Goal: Task Accomplishment & Management: Manage account settings

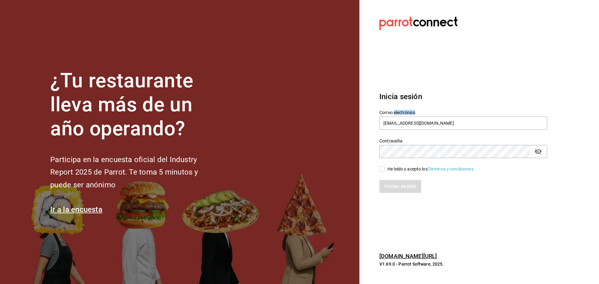
drag, startPoint x: 0, startPoint y: 0, endPoint x: 403, endPoint y: 115, distance: 418.9
click at [403, 115] on div "Correo electrónico boludoparrilla@cdmx.com" at bounding box center [463, 120] width 168 height 21
click at [404, 117] on input "boludoparrilla@cdmx.com" at bounding box center [463, 123] width 168 height 13
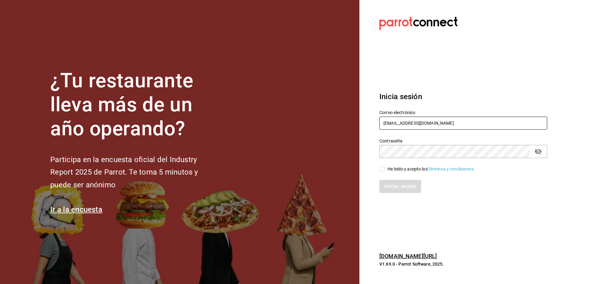
paste input "chilaquilazzos@valle"
type input "[EMAIL_ADDRESS][PERSON_NAME][DOMAIN_NAME]"
click at [384, 167] on input "He leído y acepto los Términos y condiciones." at bounding box center [382, 169] width 6 height 6
checkbox input "true"
click at [398, 183] on button "Iniciar sesión" at bounding box center [400, 186] width 42 height 13
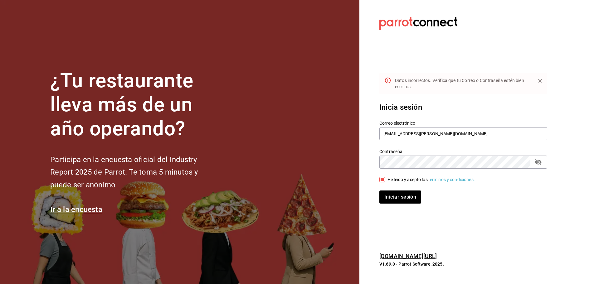
click at [538, 166] on button "passwordField" at bounding box center [538, 162] width 11 height 11
click at [397, 191] on button "Iniciar sesión" at bounding box center [400, 197] width 42 height 13
drag, startPoint x: 436, startPoint y: 134, endPoint x: 379, endPoint y: 130, distance: 57.2
click at [379, 130] on div "Correo electrónico chilaquilazzos@valle.com" at bounding box center [459, 127] width 175 height 28
click at [400, 139] on input "[EMAIL_ADDRESS][PERSON_NAME][DOMAIN_NAME]" at bounding box center [463, 133] width 168 height 13
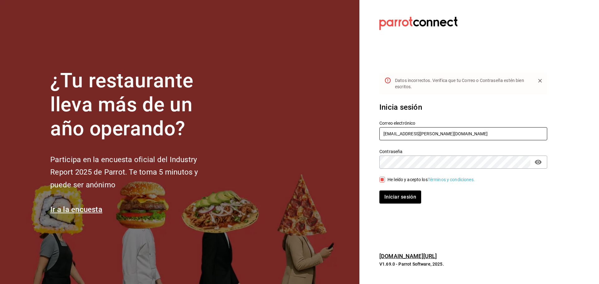
click at [400, 139] on input "[EMAIL_ADDRESS][PERSON_NAME][DOMAIN_NAME]" at bounding box center [463, 133] width 168 height 13
paste input "mutliser@chilaquilazzos"
type input "[EMAIL_ADDRESS][DOMAIN_NAME]"
click at [403, 150] on label "Contraseña" at bounding box center [463, 151] width 168 height 4
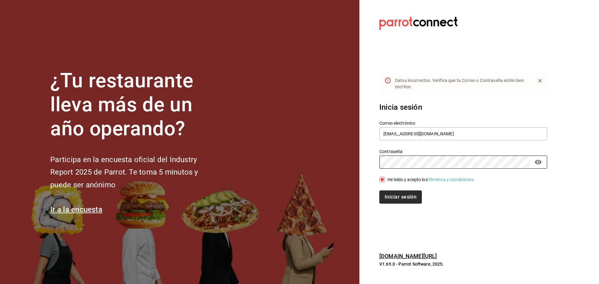
click at [397, 196] on button "Iniciar sesión" at bounding box center [400, 197] width 42 height 13
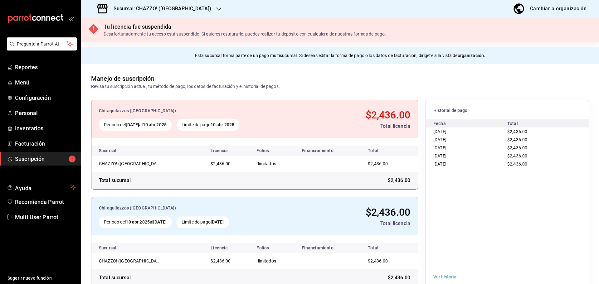
click at [177, 8] on h3 "Sucursal: CHAZZO! (SAN MARCOS)" at bounding box center [160, 8] width 103 height 7
click at [22, 66] on span "Reportes" at bounding box center [45, 67] width 61 height 8
click at [199, 6] on div "Sucursal: CHAZZO! (SAN MARCOS)" at bounding box center [155, 8] width 138 height 17
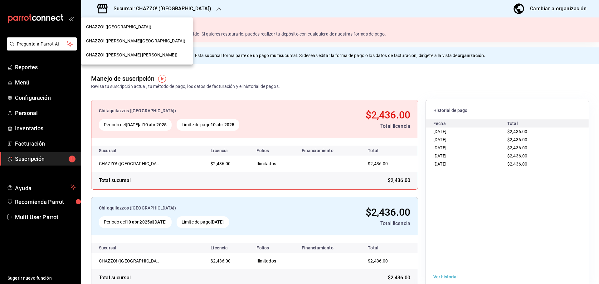
click at [200, 7] on div at bounding box center [299, 142] width 599 height 284
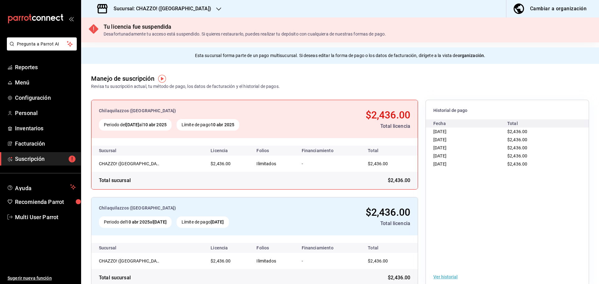
click at [216, 7] on icon "button" at bounding box center [218, 9] width 5 height 5
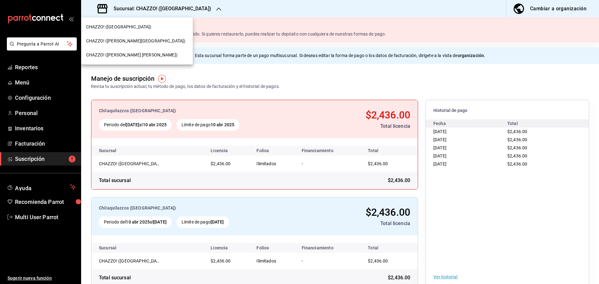
click at [126, 40] on span "CHAZZO! (VALLE DEL SOL)" at bounding box center [135, 41] width 99 height 7
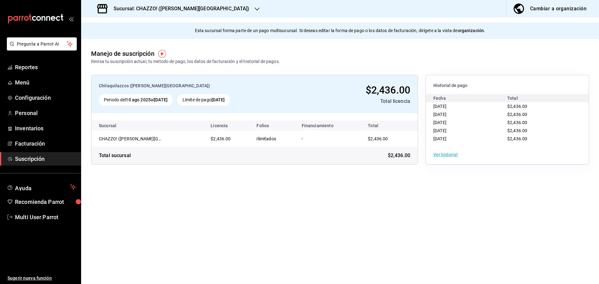
drag, startPoint x: 442, startPoint y: 108, endPoint x: 383, endPoint y: 200, distance: 109.8
click at [461, 108] on div "09/08/2025" at bounding box center [470, 106] width 74 height 8
click at [378, 202] on main "Esta sucursal forma parte de un pago multisucursal. Si deseas editar la forma d…" at bounding box center [340, 150] width 518 height 267
click at [35, 117] on span "Personal" at bounding box center [45, 113] width 61 height 8
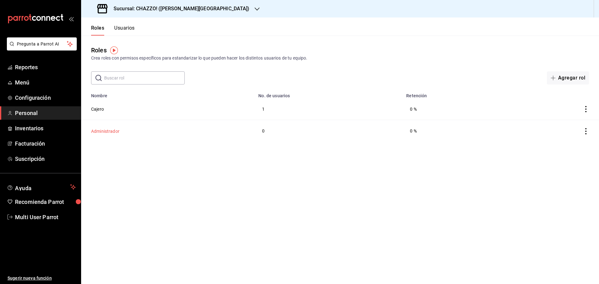
click at [113, 133] on button "Administrador" at bounding box center [105, 131] width 28 height 6
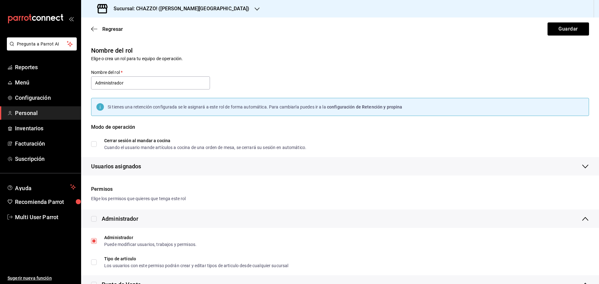
scroll to position [312, 0]
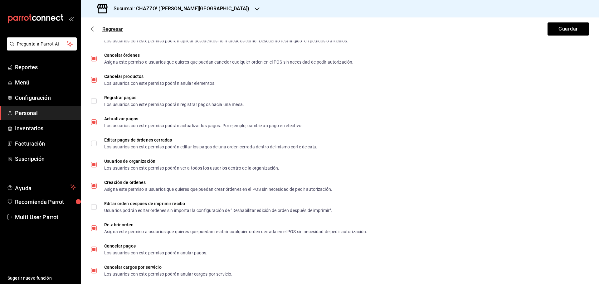
click at [93, 27] on icon "button" at bounding box center [94, 29] width 6 height 6
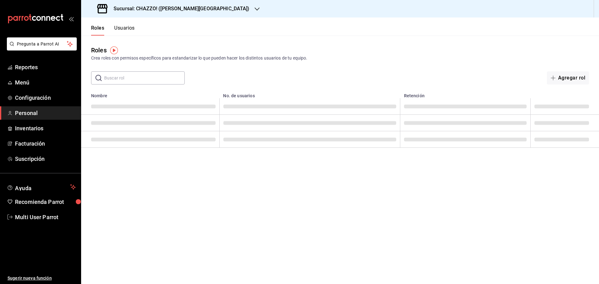
click at [129, 29] on button "Usuarios" at bounding box center [124, 30] width 21 height 11
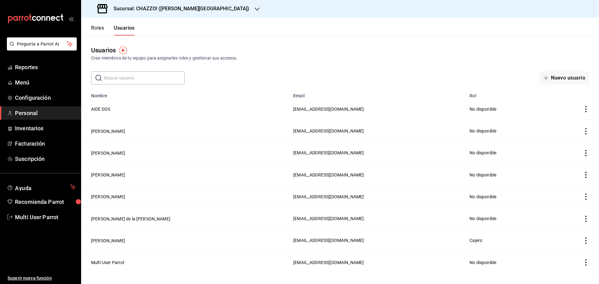
click at [99, 32] on button "Roles" at bounding box center [97, 30] width 13 height 11
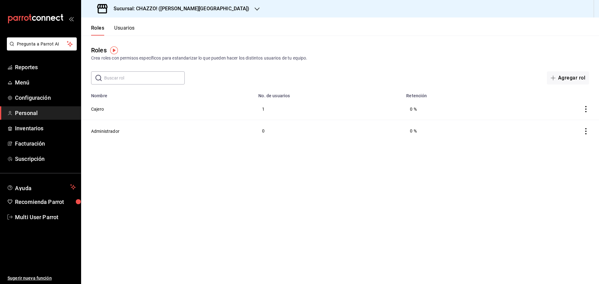
click at [125, 27] on button "Usuarios" at bounding box center [124, 30] width 21 height 11
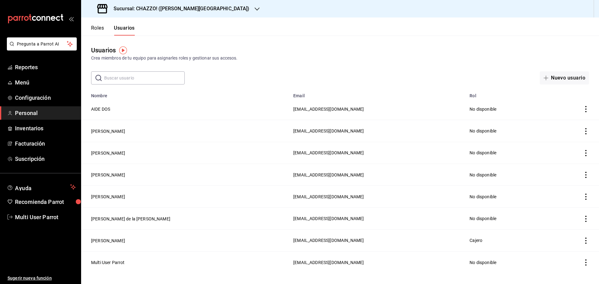
click at [255, 11] on icon "button" at bounding box center [257, 9] width 5 height 5
click at [251, 40] on div at bounding box center [299, 142] width 599 height 284
click at [107, 262] on button "Multi User Parrot" at bounding box center [108, 263] width 34 height 6
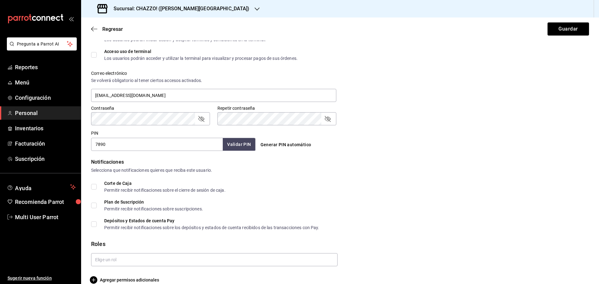
scroll to position [214, 0]
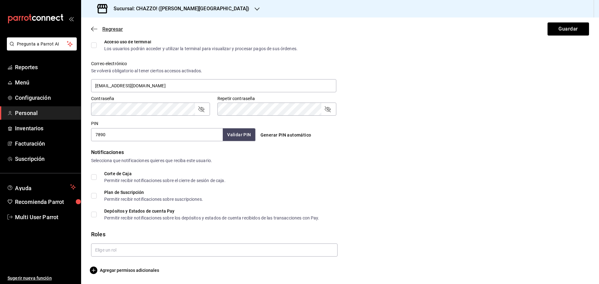
click at [94, 28] on icon "button" at bounding box center [94, 29] width 6 height 6
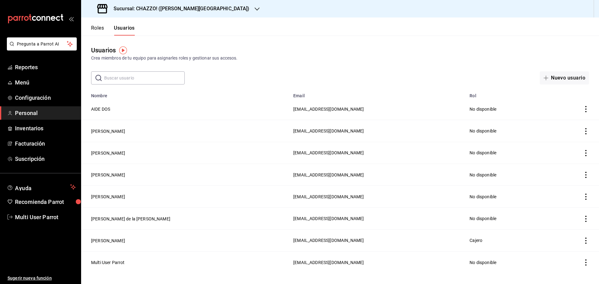
click at [104, 28] on button "Roles" at bounding box center [97, 30] width 13 height 11
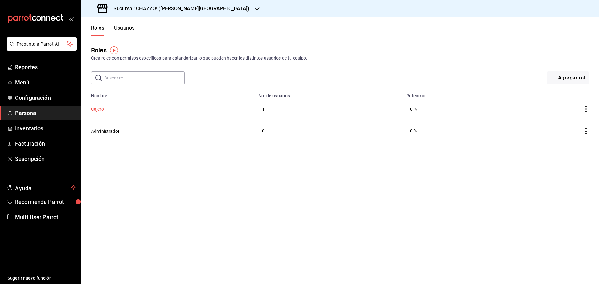
click at [97, 111] on button "Cajero" at bounding box center [97, 109] width 13 height 6
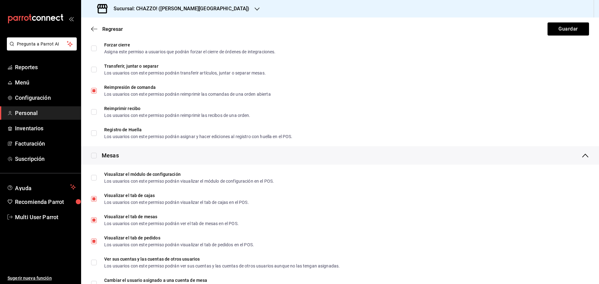
scroll to position [874, 0]
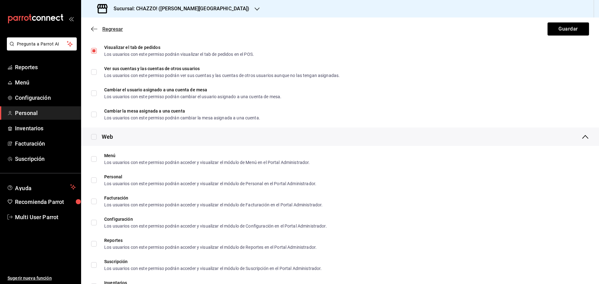
click at [97, 29] on icon "button" at bounding box center [94, 29] width 6 height 0
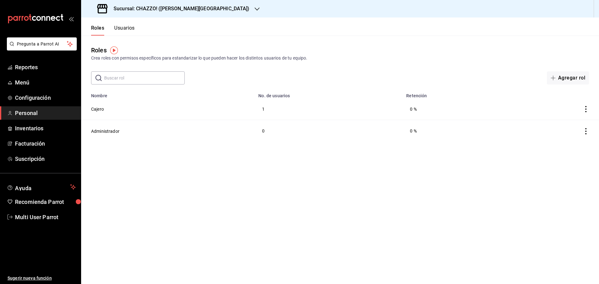
click at [124, 28] on button "Usuarios" at bounding box center [124, 30] width 21 height 11
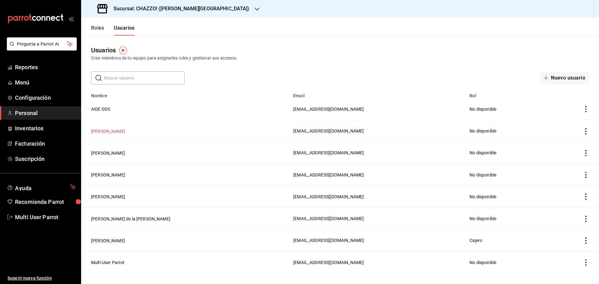
click at [110, 131] on button "[PERSON_NAME]" at bounding box center [108, 131] width 34 height 6
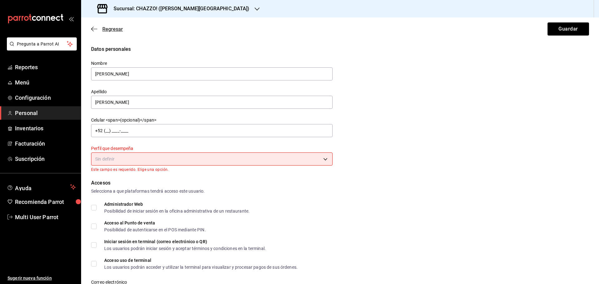
click at [94, 30] on icon "button" at bounding box center [94, 29] width 6 height 6
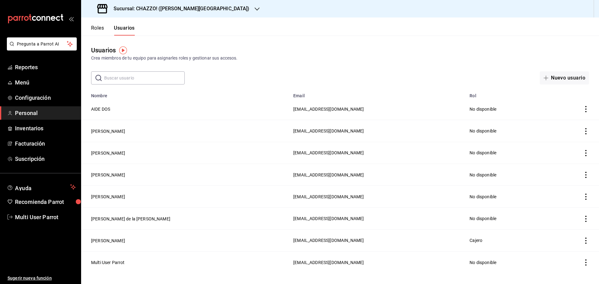
click at [95, 29] on button "Roles" at bounding box center [97, 30] width 13 height 11
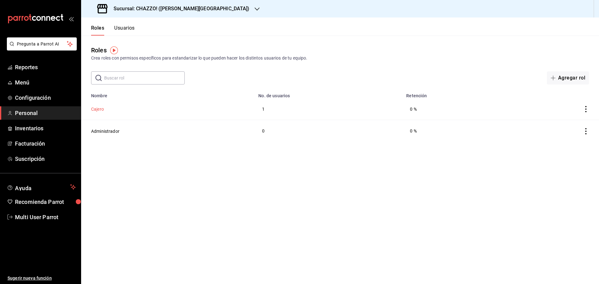
click at [98, 110] on button "Cajero" at bounding box center [97, 109] width 13 height 6
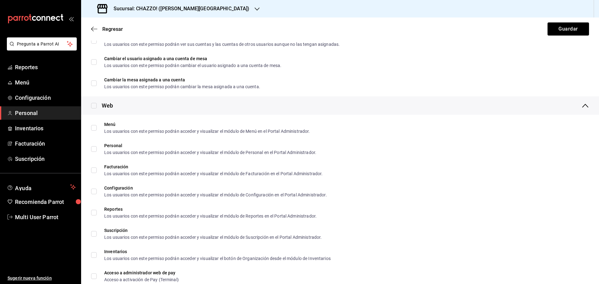
scroll to position [1052, 0]
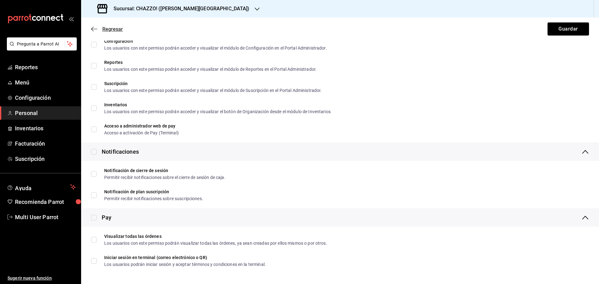
click at [93, 29] on icon "button" at bounding box center [94, 29] width 6 height 6
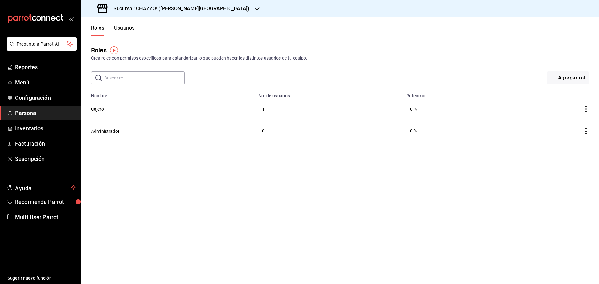
click at [132, 27] on button "Usuarios" at bounding box center [124, 30] width 21 height 11
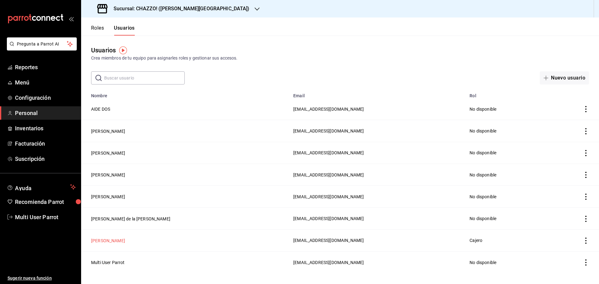
click at [108, 241] on button "[PERSON_NAME]" at bounding box center [108, 241] width 34 height 6
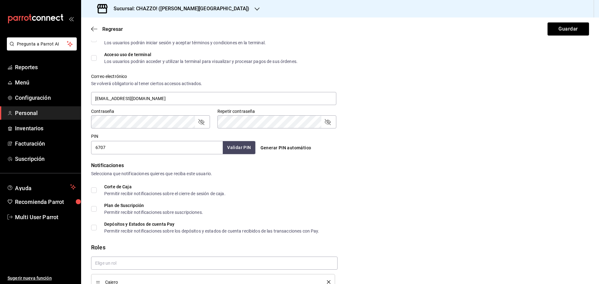
scroll to position [240, 0]
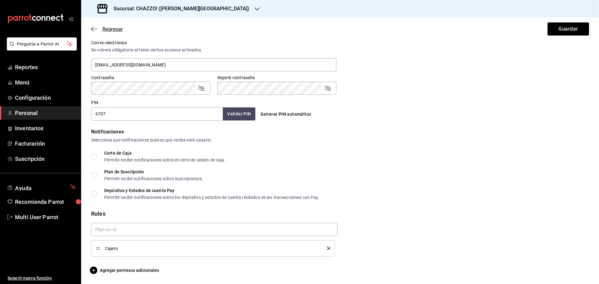
click at [94, 27] on icon "button" at bounding box center [94, 29] width 6 height 6
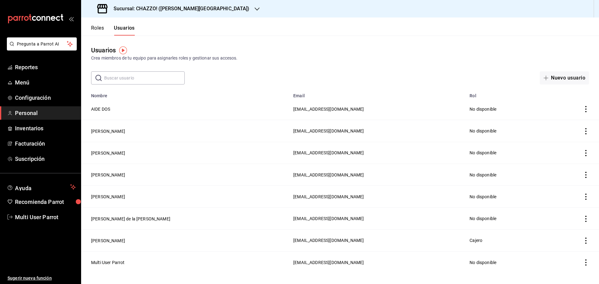
click at [143, 82] on input "text" at bounding box center [144, 78] width 80 height 12
drag, startPoint x: 222, startPoint y: 73, endPoint x: 204, endPoint y: 73, distance: 17.5
click at [222, 73] on div "​ ​ Nuevo usuario" at bounding box center [340, 77] width 518 height 13
click at [158, 73] on input "text" at bounding box center [144, 78] width 80 height 12
click at [214, 73] on div "​ ​ Nuevo usuario" at bounding box center [340, 77] width 518 height 13
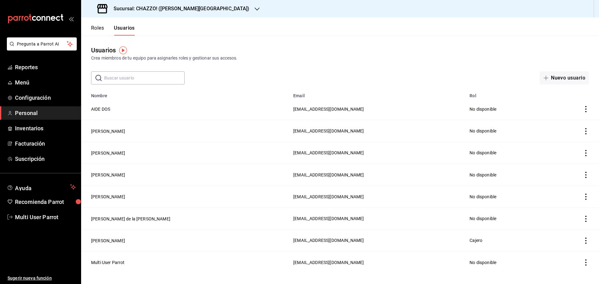
click at [156, 77] on input "text" at bounding box center [144, 78] width 80 height 12
click at [131, 75] on input "text" at bounding box center [144, 78] width 80 height 12
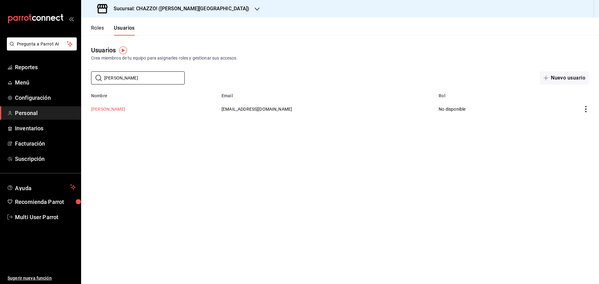
type input "Dalila"
click at [109, 109] on button "[PERSON_NAME]" at bounding box center [108, 109] width 34 height 6
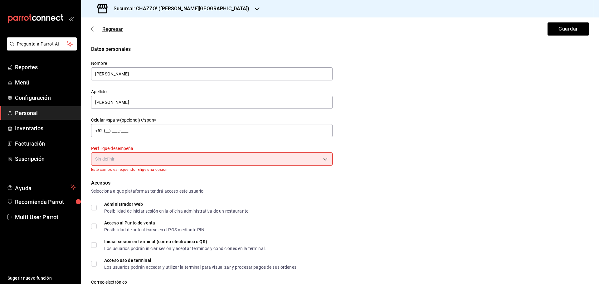
click at [92, 28] on icon "button" at bounding box center [92, 29] width 2 height 5
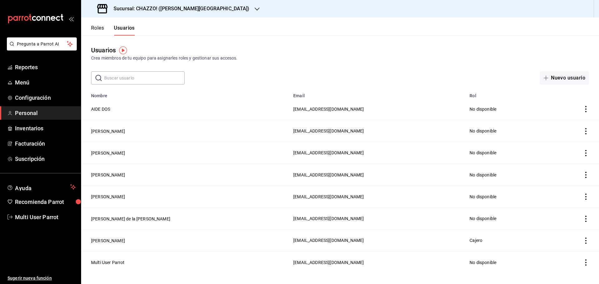
click at [125, 76] on input "text" at bounding box center [144, 78] width 80 height 12
type input "dalila"
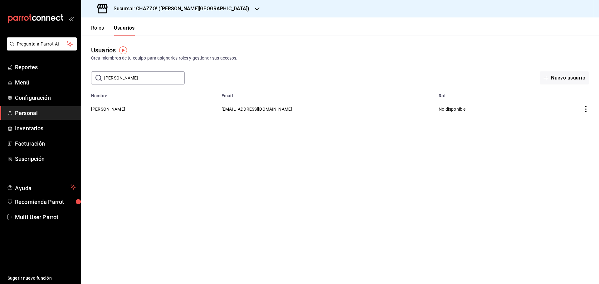
click at [182, 207] on main "Usuarios Crea miembros de tu equipo para asignarles roles y gestionar sus acces…" at bounding box center [340, 160] width 518 height 249
click at [585, 109] on icon "actions" at bounding box center [586, 109] width 6 height 6
click at [431, 62] on div at bounding box center [299, 142] width 599 height 284
click at [108, 110] on button "[PERSON_NAME]" at bounding box center [108, 109] width 34 height 6
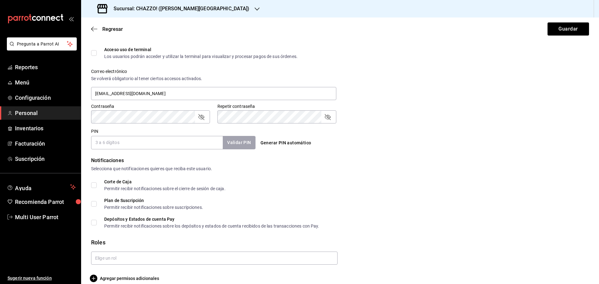
scroll to position [219, 0]
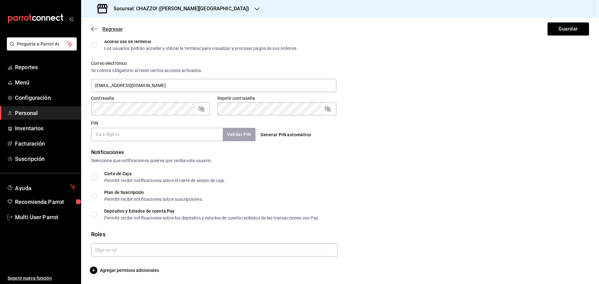
click at [95, 28] on icon "button" at bounding box center [94, 29] width 6 height 6
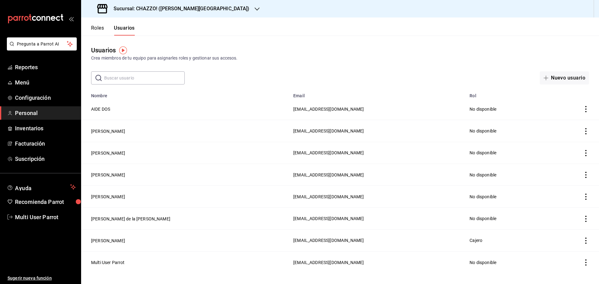
click at [104, 28] on div "Roles Usuarios" at bounding box center [113, 30] width 44 height 11
click at [100, 29] on button "Roles" at bounding box center [97, 30] width 13 height 11
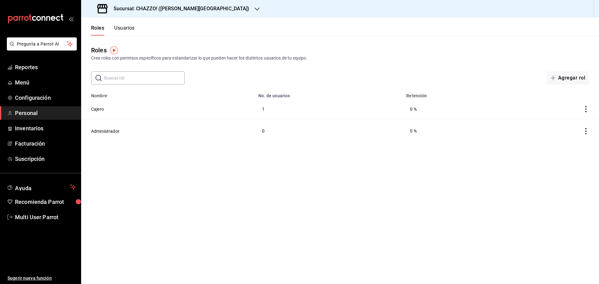
click at [126, 29] on button "Usuarios" at bounding box center [124, 30] width 21 height 11
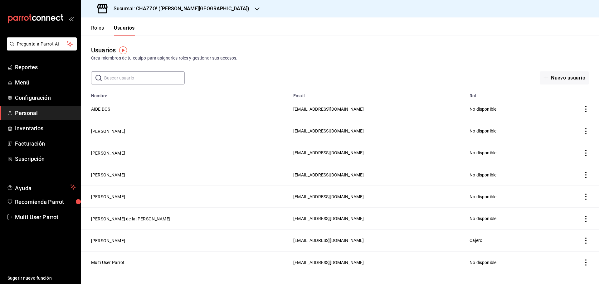
click at [100, 28] on button "Roles" at bounding box center [97, 30] width 13 height 11
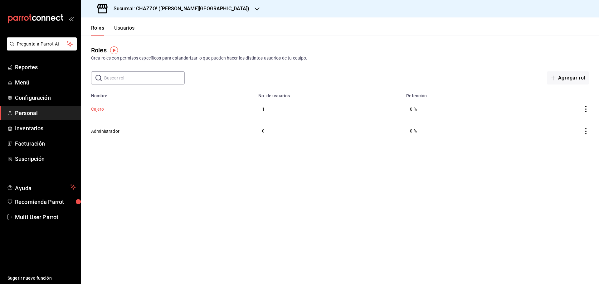
click at [99, 110] on button "Cajero" at bounding box center [97, 109] width 13 height 6
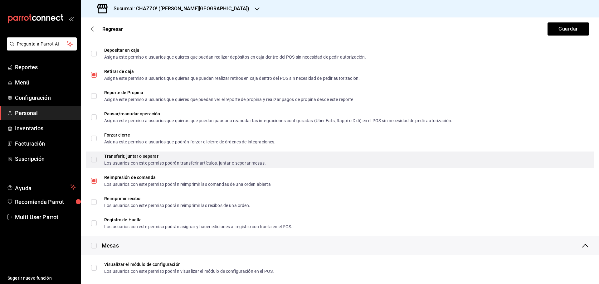
scroll to position [780, 0]
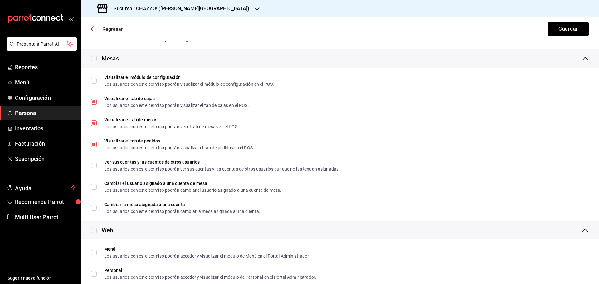
click at [92, 31] on icon "button" at bounding box center [94, 29] width 6 height 6
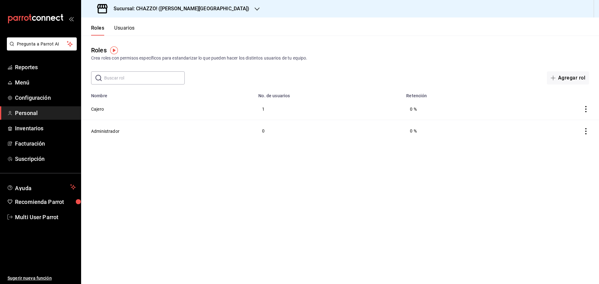
click at [130, 29] on button "Usuarios" at bounding box center [124, 30] width 21 height 11
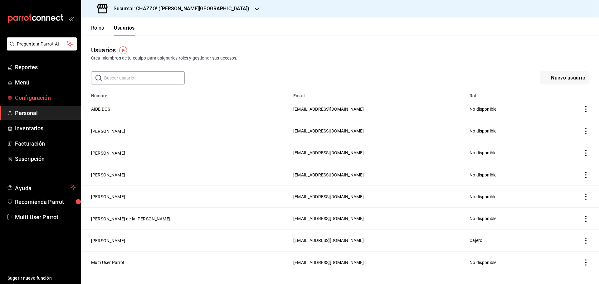
click at [42, 98] on span "Configuración" at bounding box center [45, 98] width 61 height 8
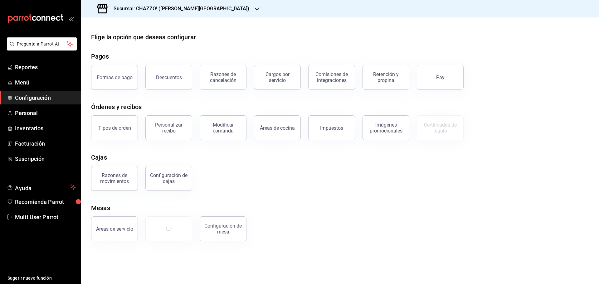
click at [268, 155] on div "Cajas" at bounding box center [340, 157] width 498 height 9
click at [42, 69] on span "Reportes" at bounding box center [45, 67] width 61 height 8
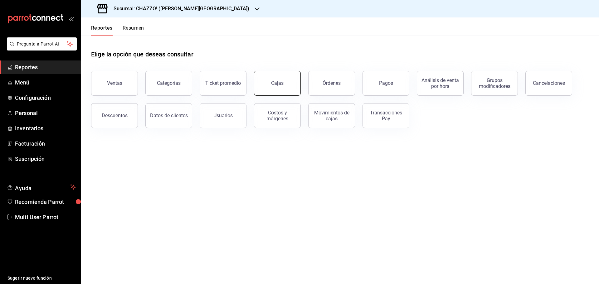
click at [285, 85] on button "Cajas" at bounding box center [277, 83] width 47 height 25
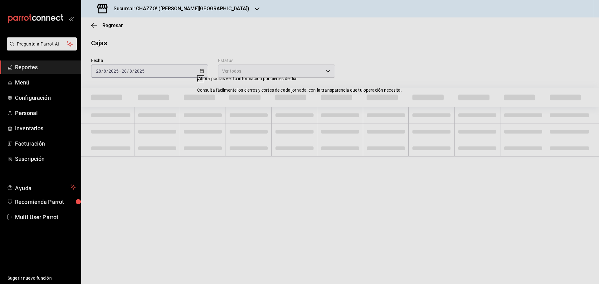
click at [371, 88] on th at bounding box center [386, 97] width 46 height 19
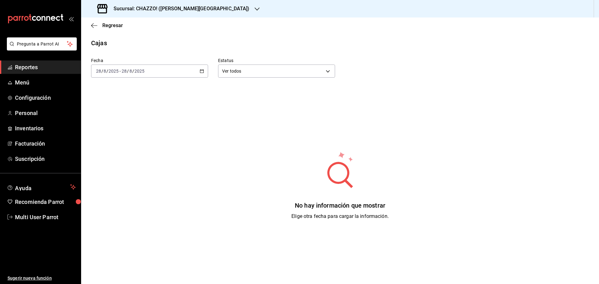
click at [202, 71] on icon "button" at bounding box center [202, 71] width 4 height 4
click at [124, 89] on span "Hoy" at bounding box center [120, 90] width 48 height 7
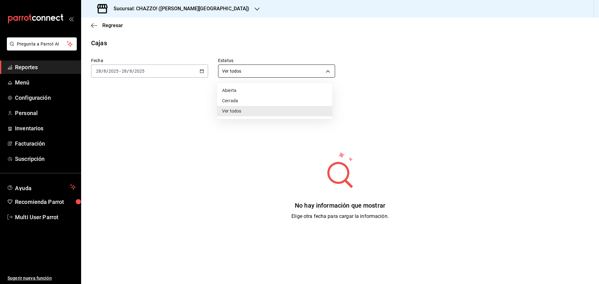
click at [316, 73] on body "Pregunta a Parrot AI Reportes Menú Configuración Personal Inventarios Facturaci…" at bounding box center [299, 142] width 599 height 284
click at [234, 112] on li "Ver todos" at bounding box center [274, 111] width 115 height 10
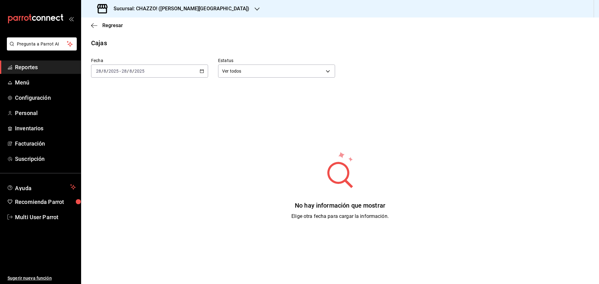
click at [205, 68] on div "2025-08-28 28 / 8 / 2025 - 2025-08-28 28 / 8 / 2025" at bounding box center [149, 71] width 117 height 13
click at [124, 103] on span "Ayer" at bounding box center [120, 104] width 48 height 7
click at [197, 74] on div "2025-08-27 27 / 8 / 2025 - 2025-08-27 27 / 8 / 2025" at bounding box center [149, 71] width 117 height 13
click at [116, 90] on span "Hoy" at bounding box center [120, 90] width 48 height 7
click at [193, 76] on div "2025-08-28 28 / 8 / 2025 - 2025-08-28 28 / 8 / 2025" at bounding box center [149, 71] width 117 height 13
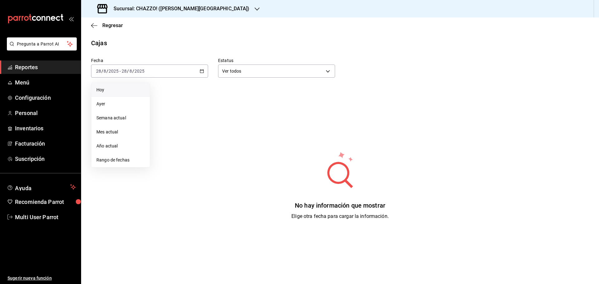
drag, startPoint x: 163, startPoint y: 53, endPoint x: 143, endPoint y: 46, distance: 21.1
click at [163, 53] on div "Fecha 2025-08-28 28 / 8 / 2025 - 2025-08-28 28 / 8 / 2025 Hoy Ayer Semana actua…" at bounding box center [144, 63] width 127 height 30
click at [94, 24] on icon "button" at bounding box center [94, 26] width 6 height 6
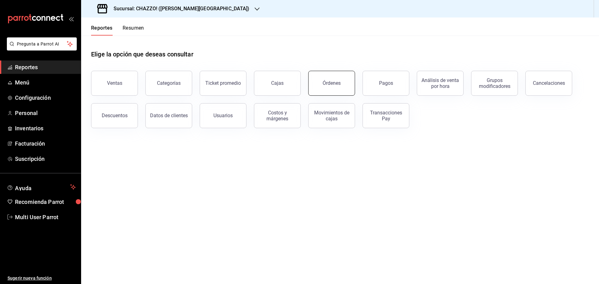
click at [338, 85] on div "Órdenes" at bounding box center [332, 83] width 18 height 6
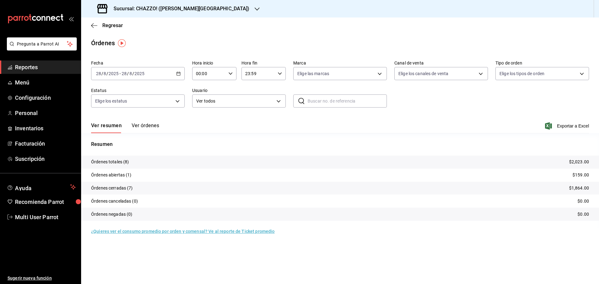
click at [147, 124] on button "Ver órdenes" at bounding box center [145, 128] width 27 height 11
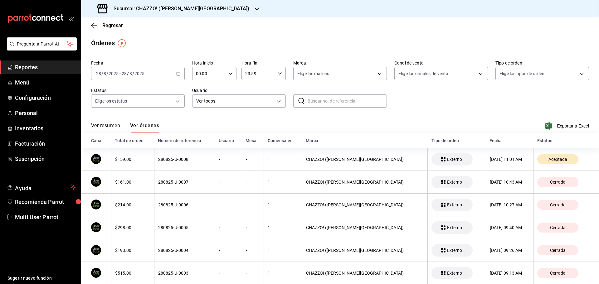
drag, startPoint x: 110, startPoint y: 123, endPoint x: 100, endPoint y: 35, distance: 88.7
click at [110, 123] on button "Ver resumen" at bounding box center [105, 128] width 29 height 11
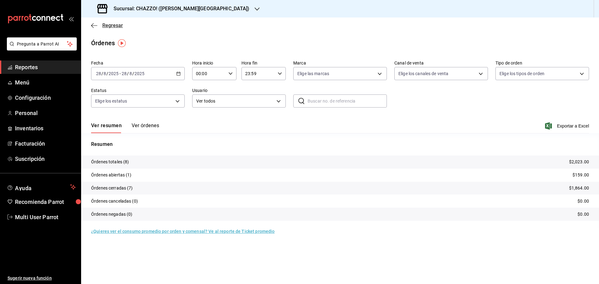
click at [96, 26] on icon "button" at bounding box center [94, 25] width 6 height 0
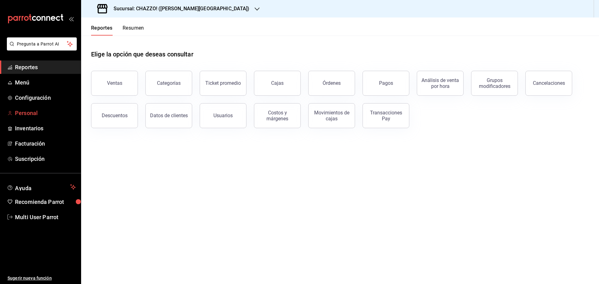
click at [36, 115] on span "Personal" at bounding box center [45, 113] width 61 height 8
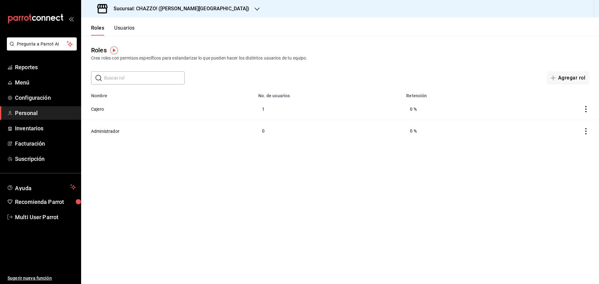
click at [125, 27] on button "Usuarios" at bounding box center [124, 30] width 21 height 11
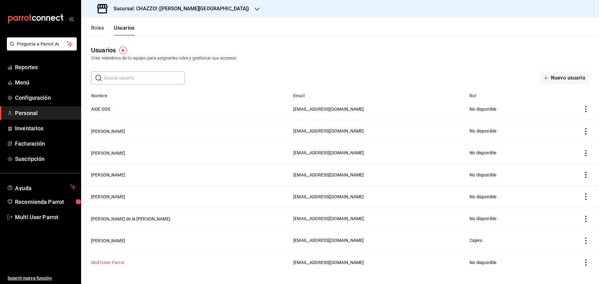
click at [112, 260] on button "Multi User Parrot" at bounding box center [108, 263] width 34 height 6
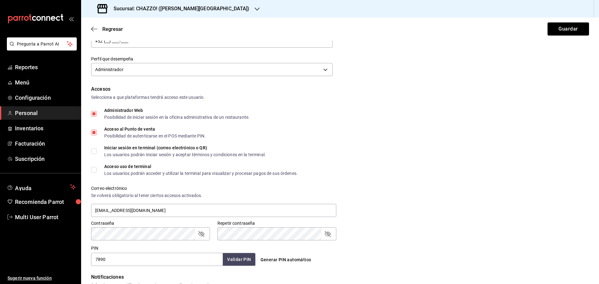
scroll to position [214, 0]
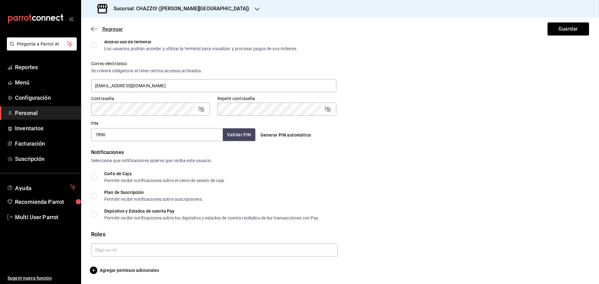
click at [96, 30] on icon "button" at bounding box center [94, 29] width 6 height 6
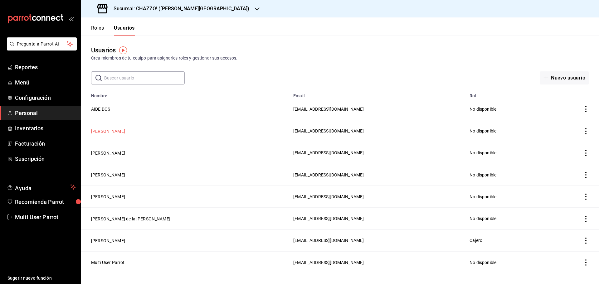
click at [114, 130] on button "[PERSON_NAME]" at bounding box center [108, 131] width 34 height 6
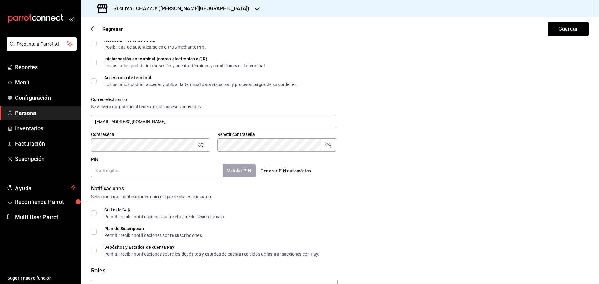
scroll to position [125, 0]
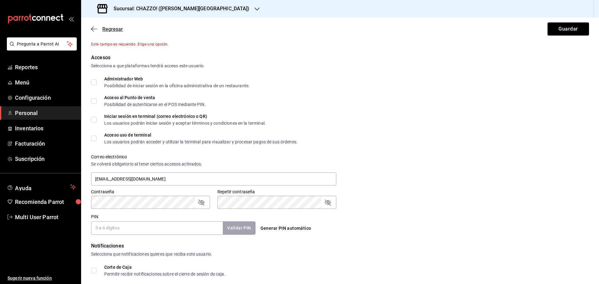
click at [92, 30] on icon "button" at bounding box center [92, 29] width 2 height 5
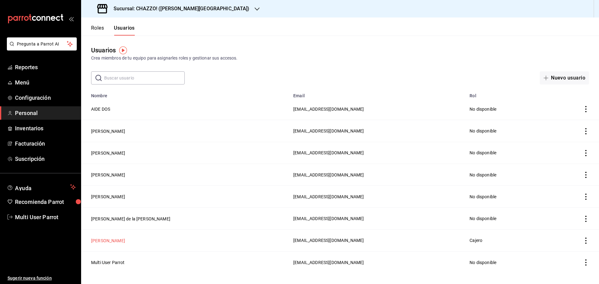
click at [106, 239] on button "[PERSON_NAME]" at bounding box center [108, 241] width 34 height 6
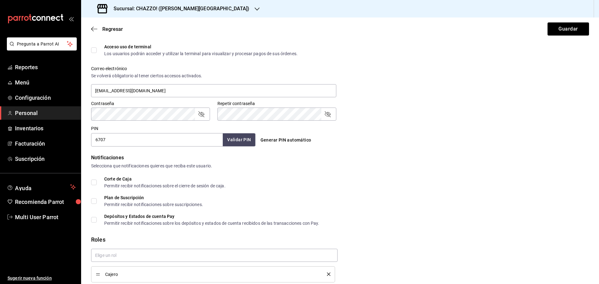
scroll to position [240, 0]
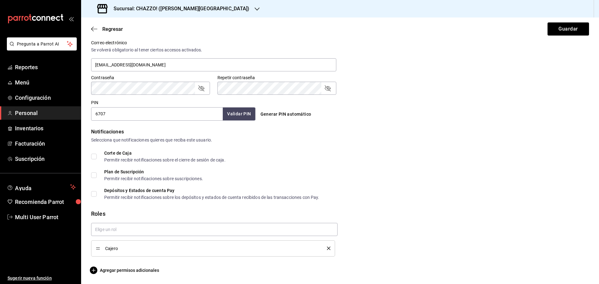
click at [87, 31] on div "Regresar Guardar" at bounding box center [340, 28] width 518 height 23
click at [90, 32] on div "Regresar Guardar" at bounding box center [340, 28] width 518 height 23
click at [94, 30] on icon "button" at bounding box center [94, 29] width 6 height 6
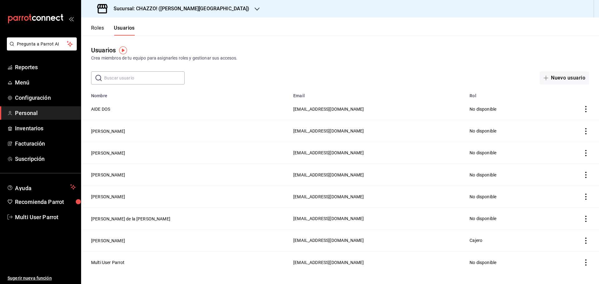
click at [95, 25] on button "Roles" at bounding box center [97, 30] width 13 height 11
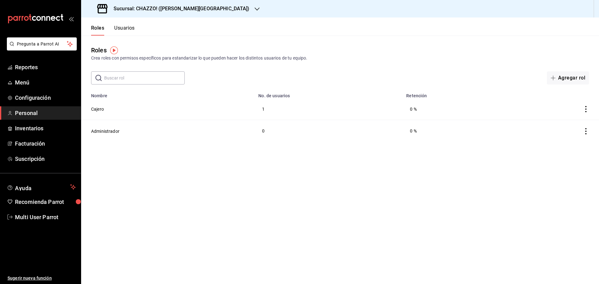
click at [123, 26] on button "Usuarios" at bounding box center [124, 30] width 21 height 11
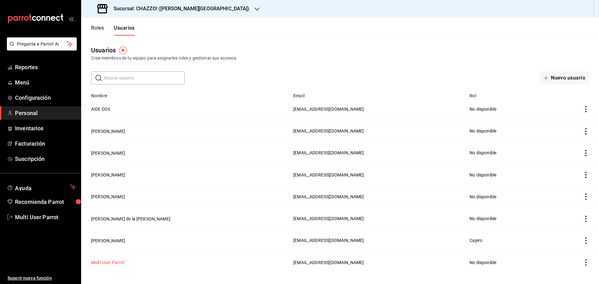
click at [119, 262] on button "Multi User Parrot" at bounding box center [108, 263] width 34 height 6
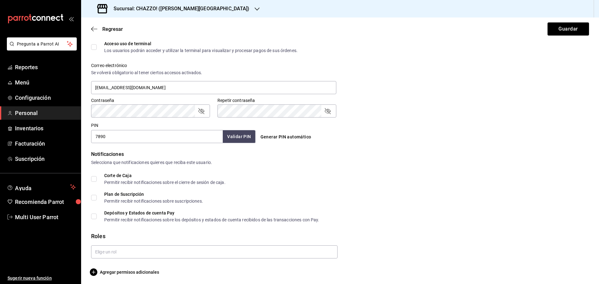
scroll to position [214, 0]
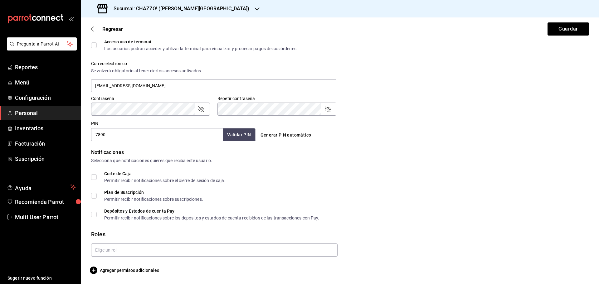
click at [105, 151] on div "Notificaciones" at bounding box center [340, 152] width 498 height 7
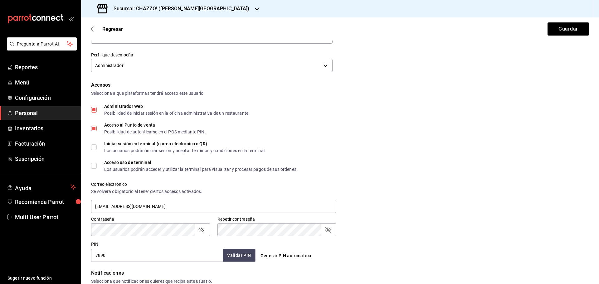
scroll to position [187, 0]
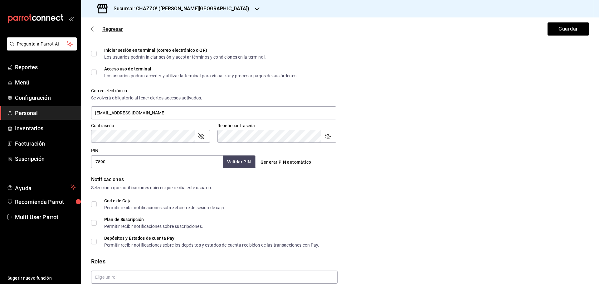
click at [98, 27] on span "Regresar" at bounding box center [107, 29] width 32 height 6
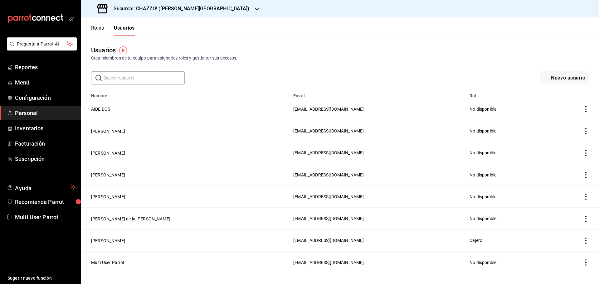
click at [101, 31] on button "Roles" at bounding box center [97, 30] width 13 height 11
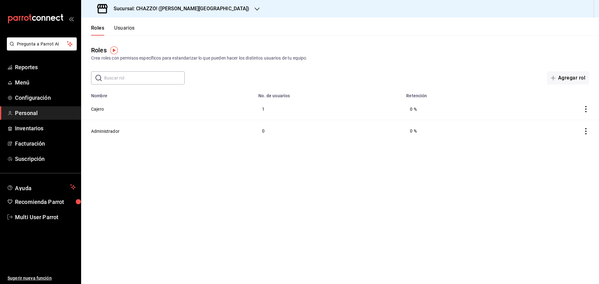
click at [121, 28] on button "Usuarios" at bounding box center [124, 30] width 21 height 11
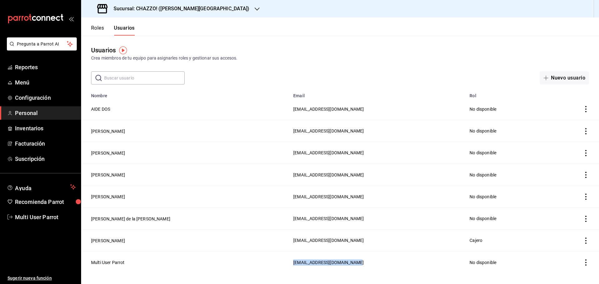
drag, startPoint x: 195, startPoint y: 261, endPoint x: 272, endPoint y: 263, distance: 76.5
click at [290, 263] on td "[EMAIL_ADDRESS][DOMAIN_NAME]" at bounding box center [378, 263] width 176 height 22
click at [290, 264] on td "[EMAIL_ADDRESS][DOMAIN_NAME]" at bounding box center [378, 263] width 176 height 22
drag, startPoint x: 192, startPoint y: 151, endPoint x: 312, endPoint y: 155, distance: 119.6
click at [312, 155] on tr "Sofia Grajeda d150897d-11bd-41c3-b669-c9265f8aee95@fake.email No disponible" at bounding box center [340, 153] width 518 height 22
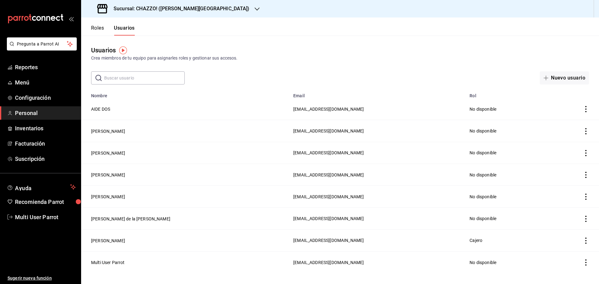
click at [312, 155] on td "[EMAIL_ADDRESS][DOMAIN_NAME]" at bounding box center [378, 153] width 176 height 22
drag, startPoint x: 202, startPoint y: 174, endPoint x: 289, endPoint y: 175, distance: 87.4
click at [293, 174] on span "[EMAIL_ADDRESS][DOMAIN_NAME]" at bounding box center [328, 175] width 71 height 5
click at [291, 186] on td "[EMAIL_ADDRESS][DOMAIN_NAME]" at bounding box center [378, 197] width 176 height 22
click at [100, 29] on button "Roles" at bounding box center [97, 30] width 13 height 11
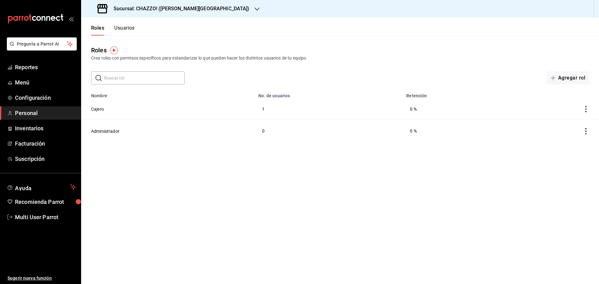
click at [124, 28] on button "Usuarios" at bounding box center [124, 30] width 21 height 11
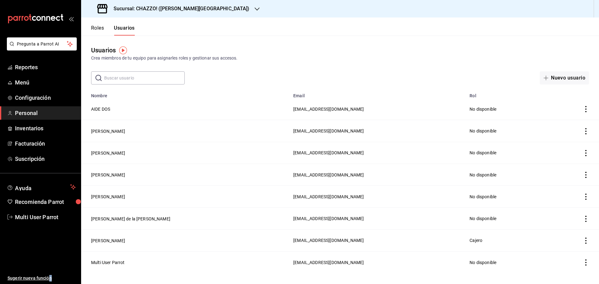
click at [50, 269] on ul "Sugerir nueva función" at bounding box center [40, 254] width 81 height 61
click at [31, 257] on ul "Sugerir nueva función" at bounding box center [40, 254] width 81 height 61
click at [100, 28] on button "Roles" at bounding box center [97, 30] width 13 height 11
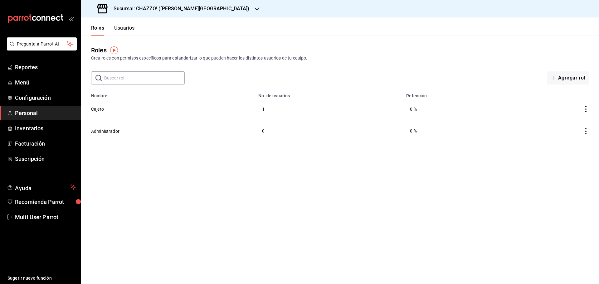
click at [123, 29] on button "Usuarios" at bounding box center [124, 30] width 21 height 11
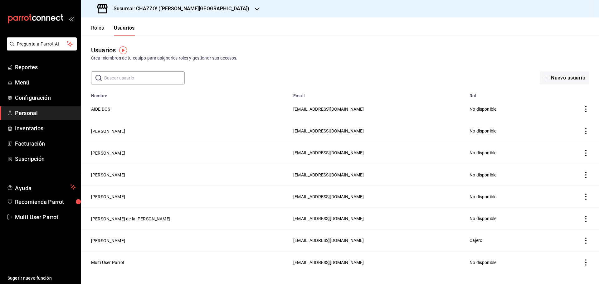
click at [98, 26] on button "Roles" at bounding box center [97, 30] width 13 height 11
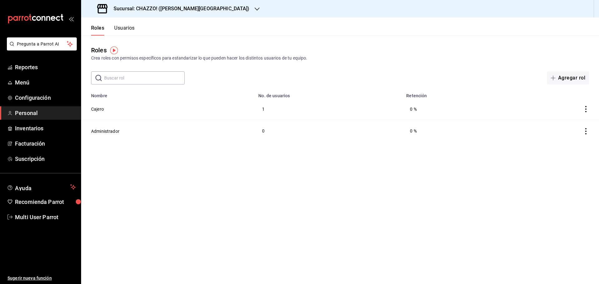
click at [128, 32] on button "Usuarios" at bounding box center [124, 30] width 21 height 11
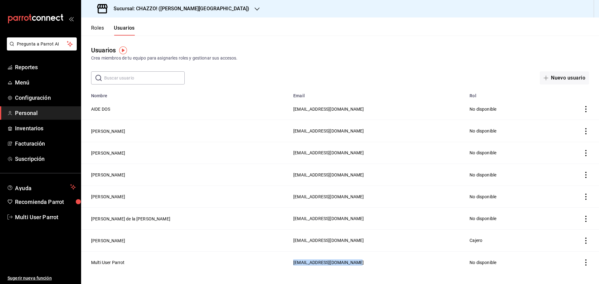
drag, startPoint x: 194, startPoint y: 260, endPoint x: 273, endPoint y: 267, distance: 78.6
click at [290, 267] on td "[EMAIL_ADDRESS][DOMAIN_NAME]" at bounding box center [378, 263] width 176 height 22
click at [290, 268] on td "[EMAIL_ADDRESS][DOMAIN_NAME]" at bounding box center [378, 263] width 176 height 22
click at [137, 38] on div "Usuarios Crea miembros de tu equipo para asignarles roles y gestionar sus acces…" at bounding box center [340, 60] width 518 height 49
click at [91, 26] on div "Roles Usuarios" at bounding box center [108, 26] width 54 height 18
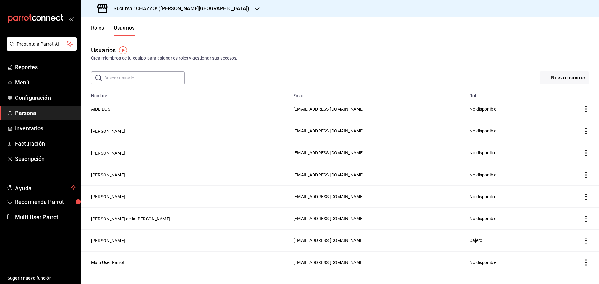
click at [94, 27] on button "Roles" at bounding box center [97, 30] width 13 height 11
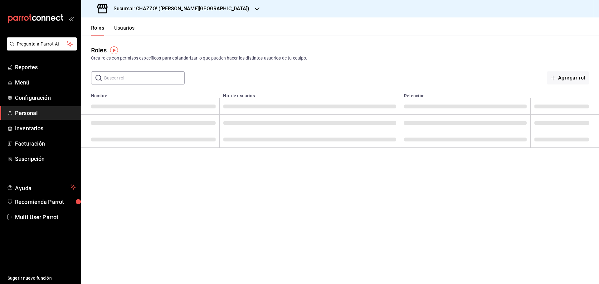
click at [129, 29] on button "Usuarios" at bounding box center [124, 30] width 21 height 11
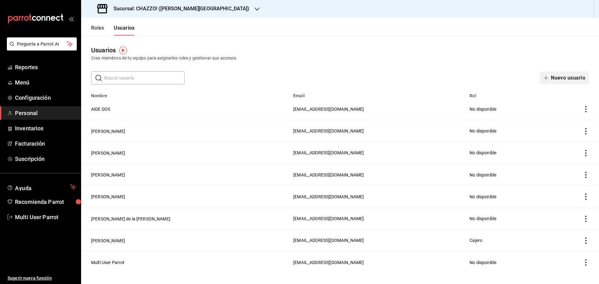
click at [573, 79] on button "Nuevo usuario" at bounding box center [564, 77] width 49 height 13
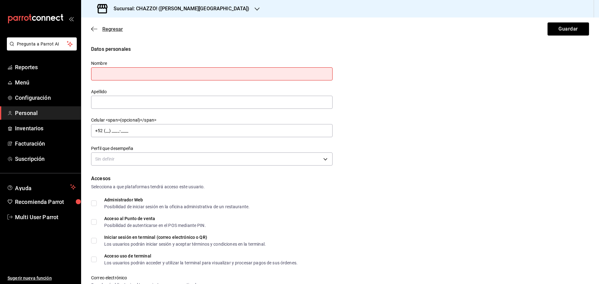
click at [91, 28] on icon "button" at bounding box center [94, 29] width 6 height 6
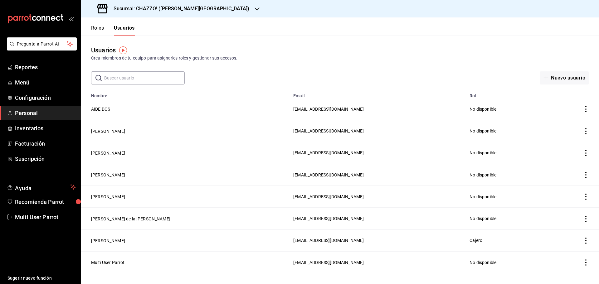
click at [95, 27] on button "Roles" at bounding box center [97, 30] width 13 height 11
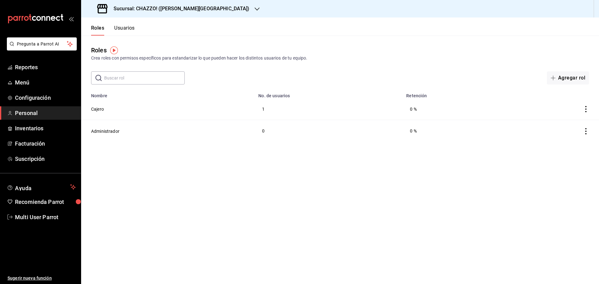
click at [117, 32] on button "Usuarios" at bounding box center [124, 30] width 21 height 11
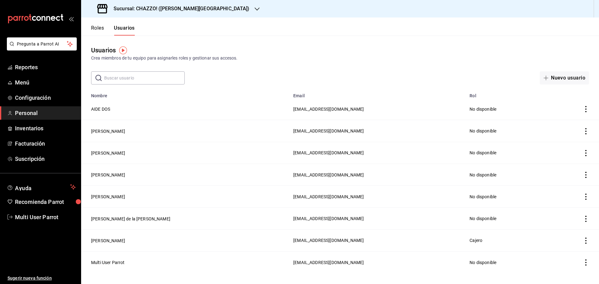
click at [100, 29] on button "Roles" at bounding box center [97, 30] width 13 height 11
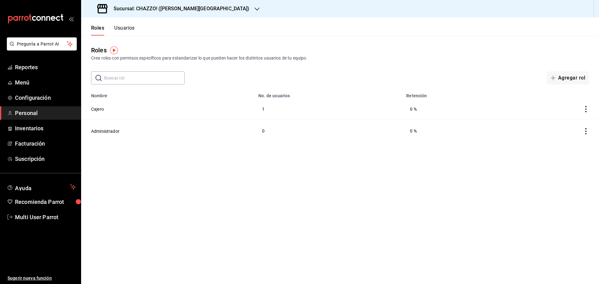
click at [132, 32] on button "Usuarios" at bounding box center [124, 30] width 21 height 11
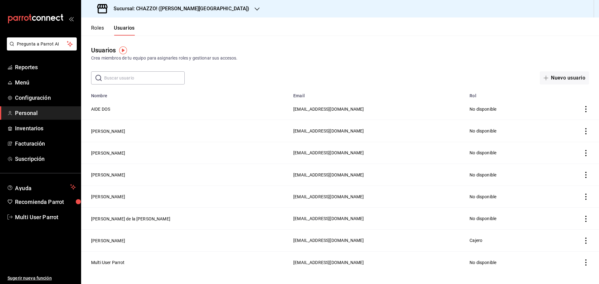
click at [100, 30] on button "Roles" at bounding box center [97, 30] width 13 height 11
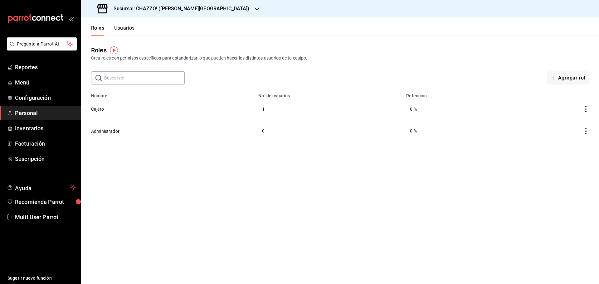
click at [128, 28] on button "Usuarios" at bounding box center [124, 30] width 21 height 11
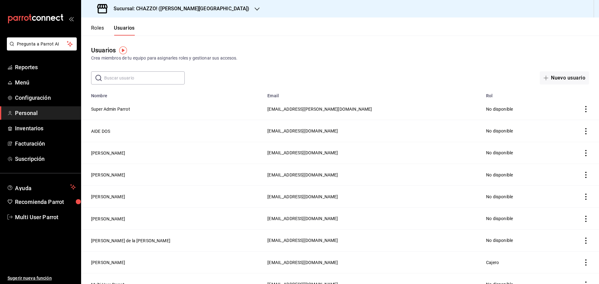
click at [95, 27] on button "Roles" at bounding box center [97, 30] width 13 height 11
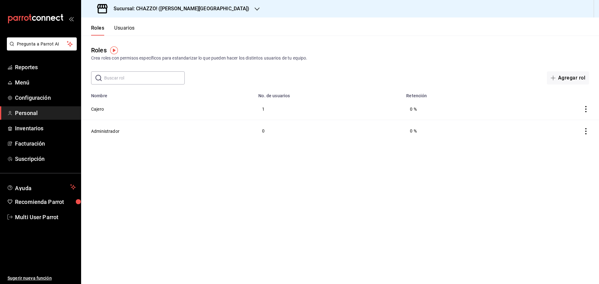
click at [529, 37] on div "Roles Crea roles con permisos específicos para estandarizar lo que pueden hacer…" at bounding box center [340, 60] width 518 height 49
click at [128, 29] on button "Usuarios" at bounding box center [124, 30] width 21 height 11
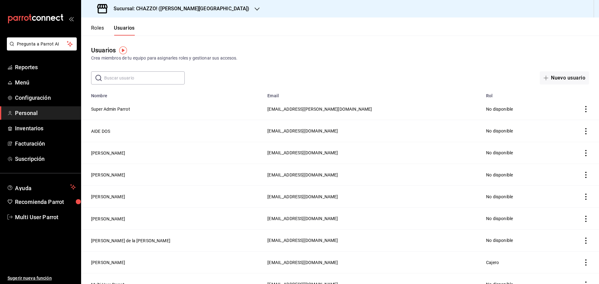
click at [140, 80] on input "text" at bounding box center [144, 78] width 80 height 12
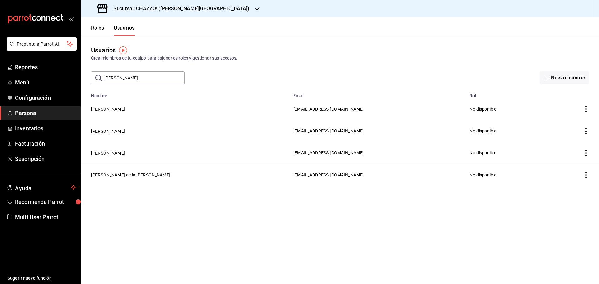
type input "dALILA"
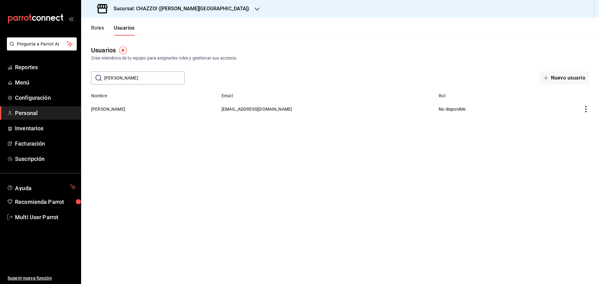
click at [145, 81] on input "dALILA" at bounding box center [144, 78] width 80 height 12
type input "dAL"
click at [161, 126] on main "Usuarios Crea miembros de tu equipo para asignarles roles y gestionar sus acces…" at bounding box center [340, 160] width 518 height 249
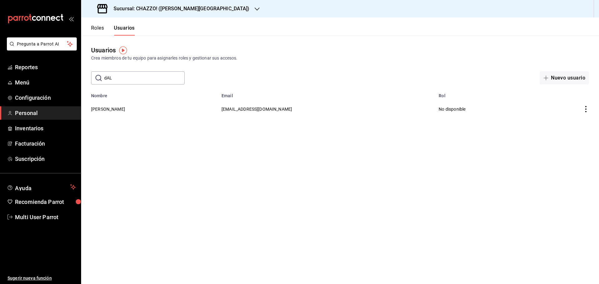
click at [140, 78] on input "dAL" at bounding box center [144, 78] width 80 height 12
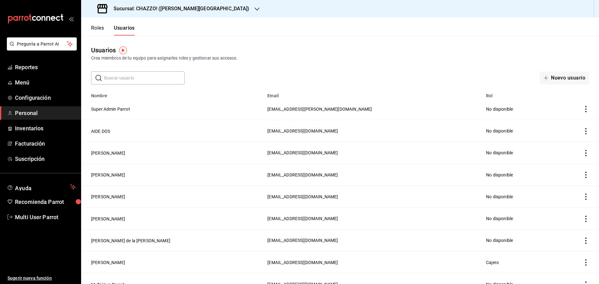
click at [264, 134] on td "[EMAIL_ADDRESS][DOMAIN_NAME]" at bounding box center [373, 131] width 219 height 22
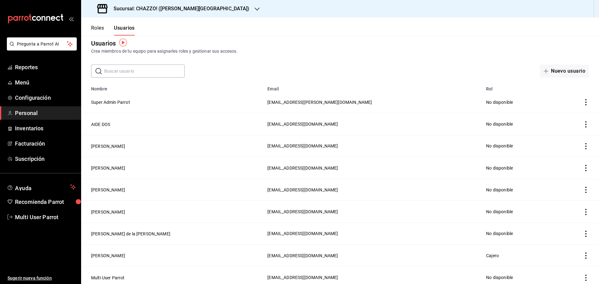
scroll to position [9, 0]
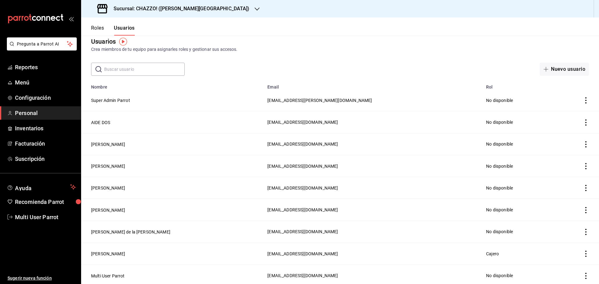
click at [501, 48] on div "Crea miembros de tu equipo para asignarles roles y gestionar sus accesos." at bounding box center [340, 49] width 498 height 7
click at [139, 66] on input "text" at bounding box center [144, 69] width 80 height 12
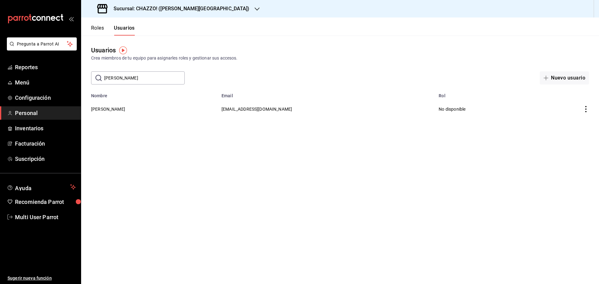
scroll to position [0, 0]
type input "dalila"
drag, startPoint x: 206, startPoint y: 178, endPoint x: 206, endPoint y: 171, distance: 6.2
click at [206, 177] on main "Usuarios Crea miembros de tu equipo para asignarles roles y gestionar sus acces…" at bounding box center [340, 160] width 518 height 249
click at [113, 110] on button "[PERSON_NAME]" at bounding box center [108, 109] width 34 height 6
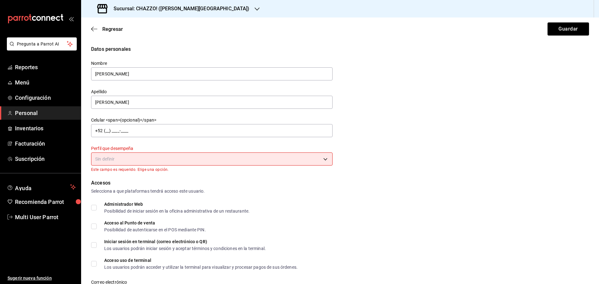
scroll to position [219, 0]
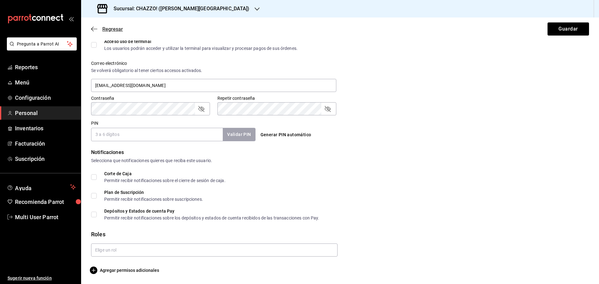
click at [94, 28] on icon "button" at bounding box center [94, 29] width 6 height 6
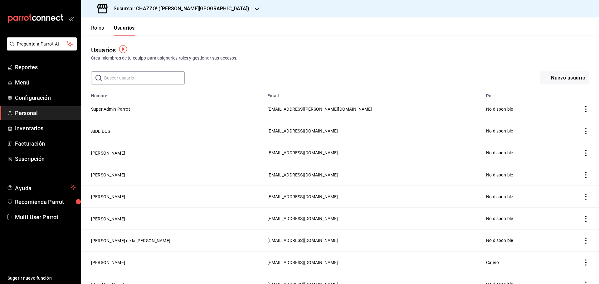
scroll to position [9, 0]
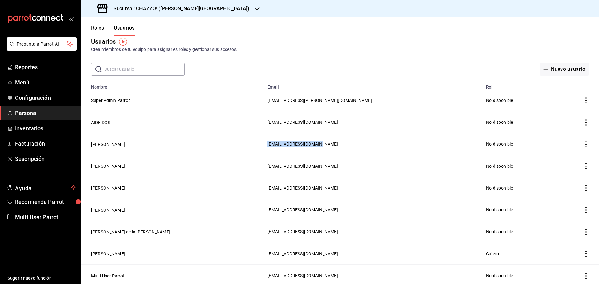
drag, startPoint x: 202, startPoint y: 142, endPoint x: 256, endPoint y: 147, distance: 53.6
click at [264, 147] on td "[EMAIL_ADDRESS][DOMAIN_NAME]" at bounding box center [373, 144] width 219 height 22
click at [264, 150] on td "[EMAIL_ADDRESS][DOMAIN_NAME]" at bounding box center [373, 144] width 219 height 22
click at [104, 27] on button "Roles" at bounding box center [97, 30] width 13 height 11
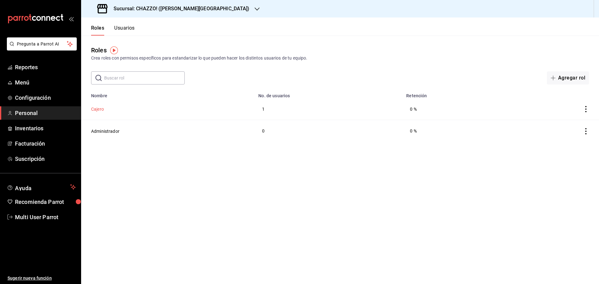
click at [92, 110] on button "Cajero" at bounding box center [97, 109] width 13 height 6
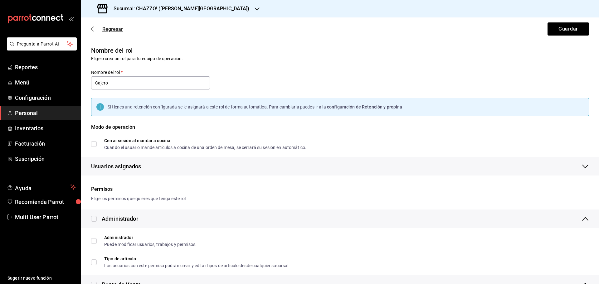
click at [94, 31] on icon "button" at bounding box center [94, 29] width 6 height 6
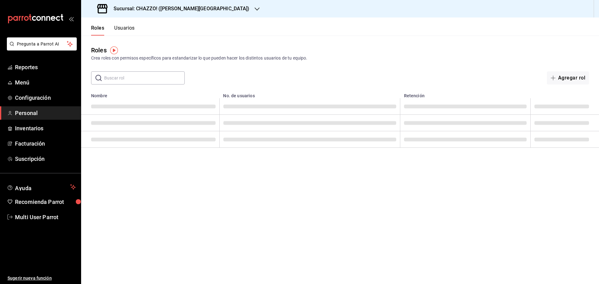
click at [133, 27] on button "Usuarios" at bounding box center [124, 30] width 21 height 11
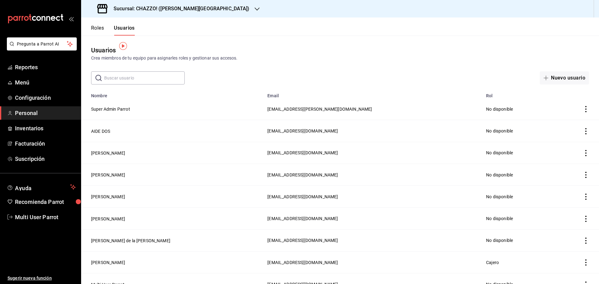
scroll to position [9, 0]
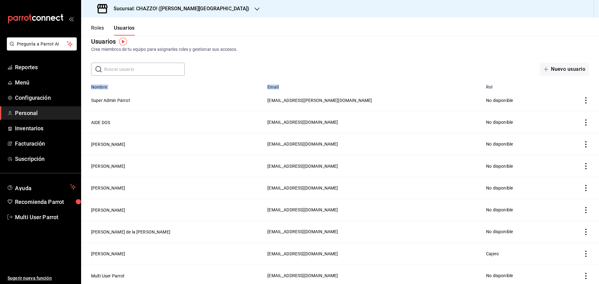
drag, startPoint x: 212, startPoint y: 78, endPoint x: 279, endPoint y: 87, distance: 67.8
click at [290, 84] on main "Usuarios Crea miembros de tu equipo para asignarles roles y gestionar sus acces…" at bounding box center [340, 157] width 518 height 260
click at [264, 89] on th "Email" at bounding box center [373, 85] width 219 height 9
drag, startPoint x: 202, startPoint y: 87, endPoint x: 243, endPoint y: 87, distance: 41.2
click at [264, 87] on th "Email" at bounding box center [373, 85] width 219 height 9
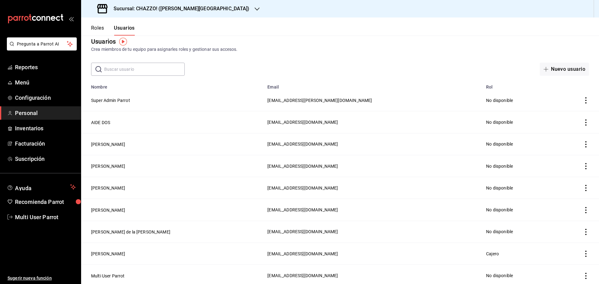
click at [196, 89] on th "Nombre" at bounding box center [172, 85] width 183 height 9
drag, startPoint x: 92, startPoint y: 88, endPoint x: 142, endPoint y: 90, distance: 50.6
click at [133, 89] on th "Nombre" at bounding box center [172, 85] width 183 height 9
click at [142, 90] on td "Super Admin Parrot" at bounding box center [172, 101] width 183 height 22
drag, startPoint x: 88, startPoint y: 99, endPoint x: 143, endPoint y: 98, distance: 54.6
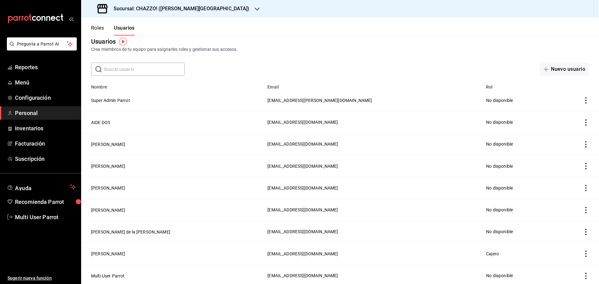
click at [139, 99] on td "Super Admin Parrot" at bounding box center [172, 101] width 183 height 22
click at [241, 51] on div "Crea miembros de tu equipo para asignarles roles y gestionar sus accesos." at bounding box center [340, 49] width 498 height 7
click at [280, 25] on header "Roles Usuarios" at bounding box center [340, 26] width 518 height 18
drag, startPoint x: 163, startPoint y: 63, endPoint x: 160, endPoint y: 73, distance: 10.4
click at [163, 63] on input "text" at bounding box center [144, 69] width 80 height 12
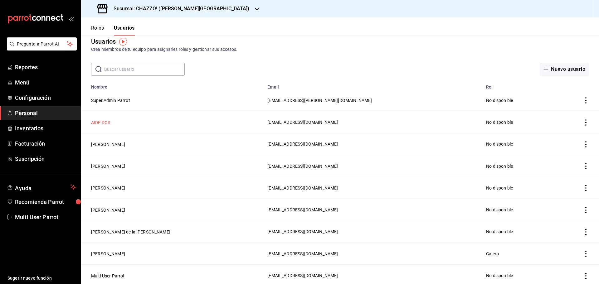
click at [102, 124] on button "AIDE DOS" at bounding box center [100, 123] width 19 height 6
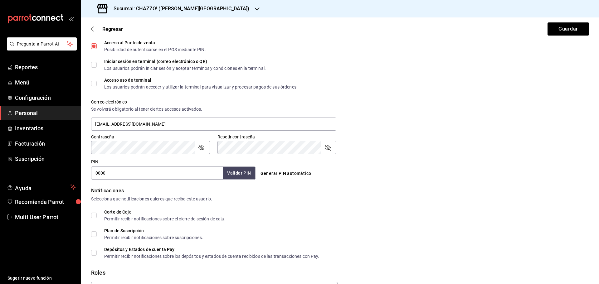
scroll to position [187, 0]
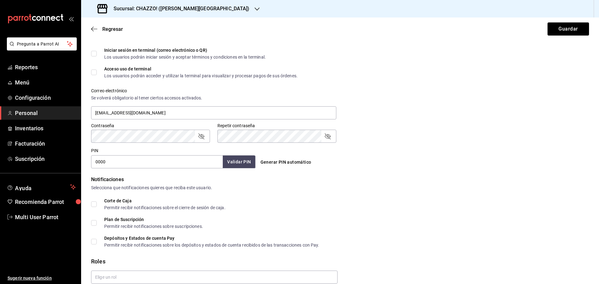
click at [91, 29] on div "Regresar Guardar" at bounding box center [340, 28] width 518 height 23
click at [93, 29] on icon "button" at bounding box center [94, 29] width 6 height 0
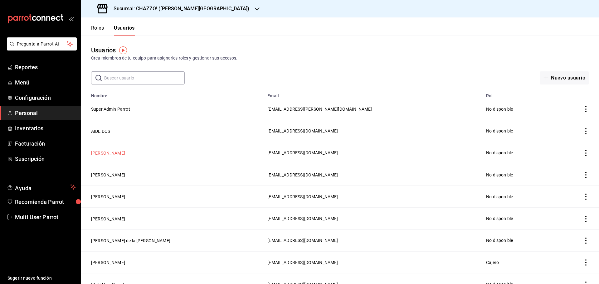
click at [108, 153] on button "[PERSON_NAME]" at bounding box center [108, 153] width 34 height 6
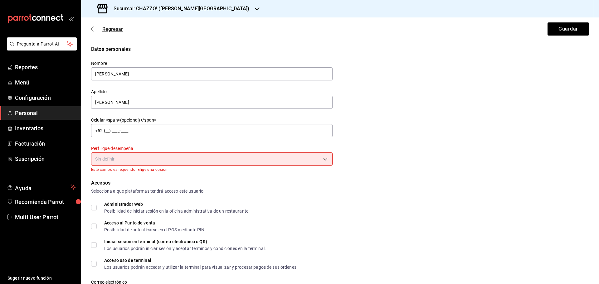
click at [92, 31] on icon "button" at bounding box center [94, 29] width 6 height 6
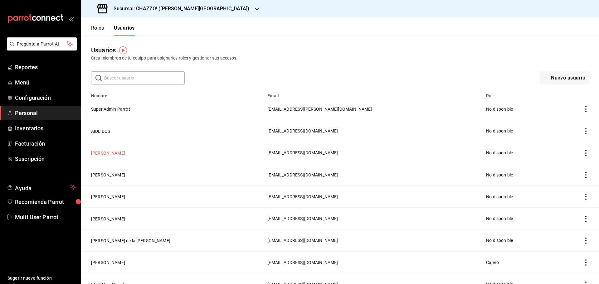
click at [113, 155] on button "[PERSON_NAME]" at bounding box center [108, 153] width 34 height 6
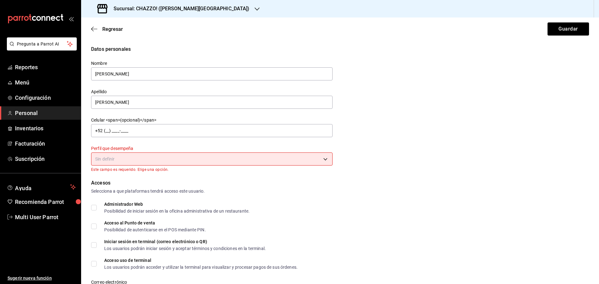
scroll to position [219, 0]
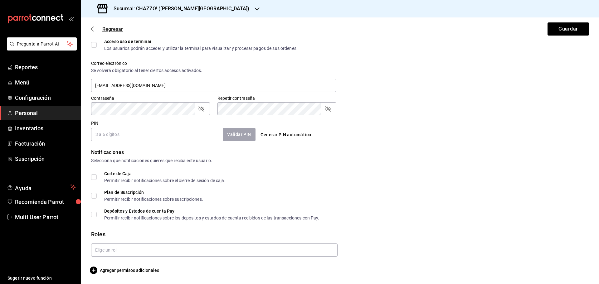
click at [92, 28] on icon "button" at bounding box center [94, 29] width 6 height 6
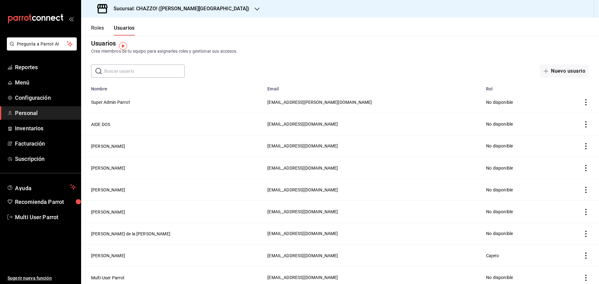
scroll to position [9, 0]
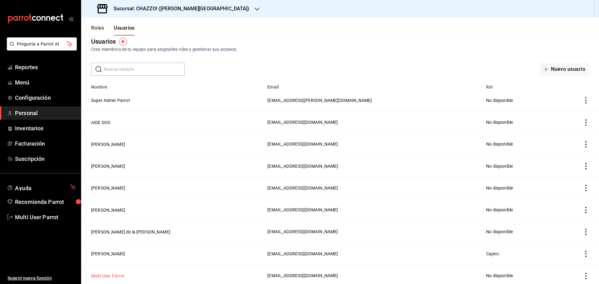
click at [105, 274] on button "Multi User Parrot" at bounding box center [108, 276] width 34 height 6
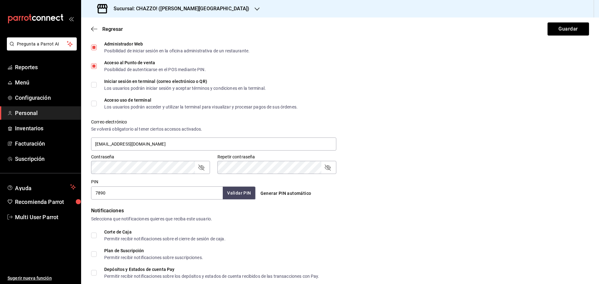
scroll to position [187, 0]
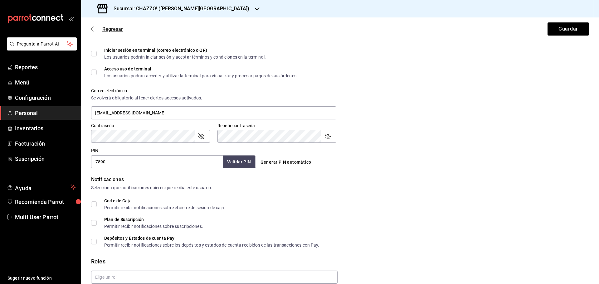
click at [94, 29] on icon "button" at bounding box center [94, 29] width 6 height 6
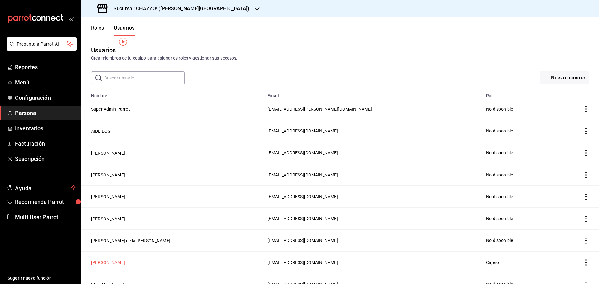
scroll to position [9, 0]
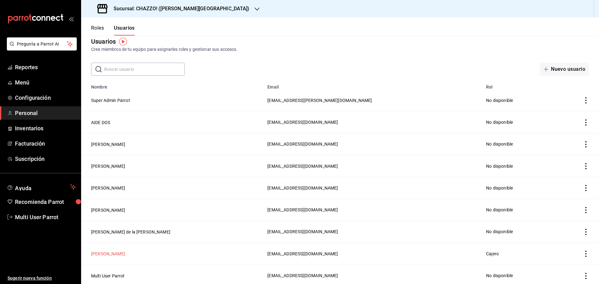
click at [115, 251] on button "[PERSON_NAME]" at bounding box center [108, 254] width 34 height 6
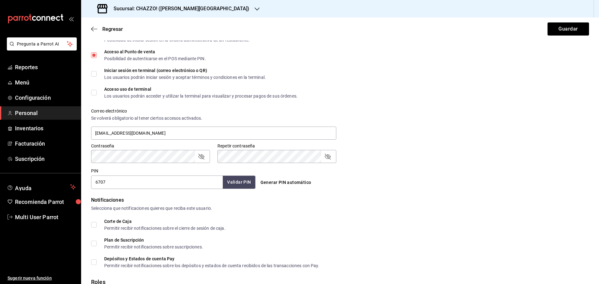
scroll to position [240, 0]
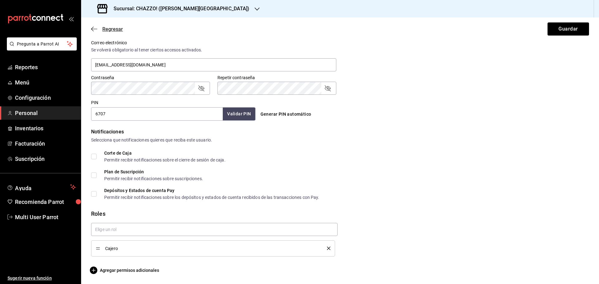
click at [93, 27] on icon "button" at bounding box center [94, 29] width 6 height 6
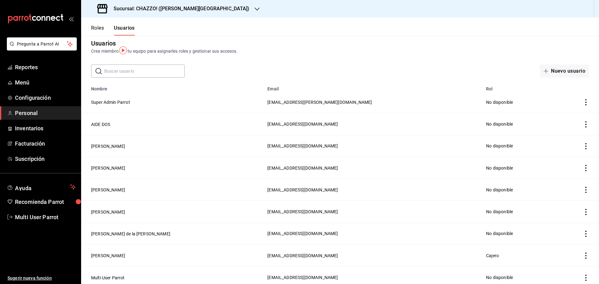
scroll to position [9, 0]
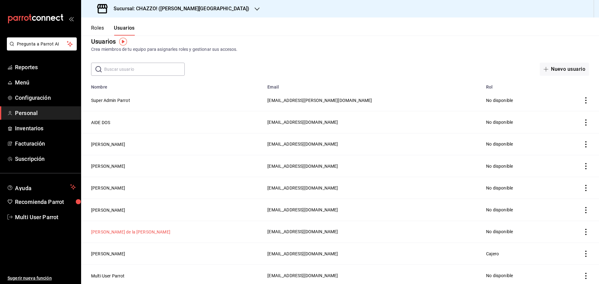
click at [108, 229] on button "[PERSON_NAME] de la [PERSON_NAME]" at bounding box center [130, 232] width 79 height 6
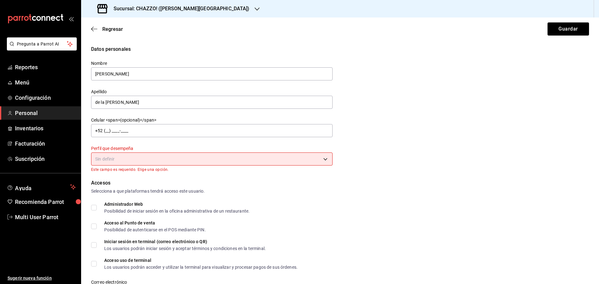
scroll to position [218, 0]
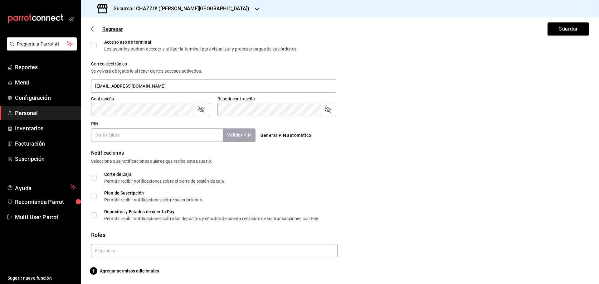
click at [95, 26] on icon "button" at bounding box center [94, 29] width 6 height 6
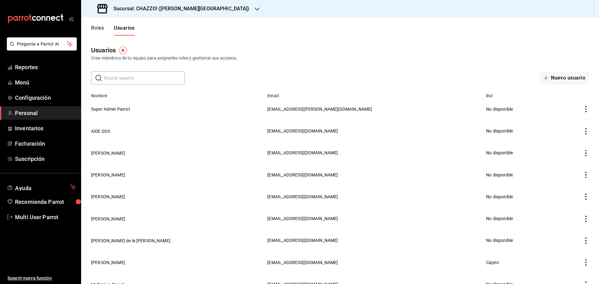
scroll to position [9, 0]
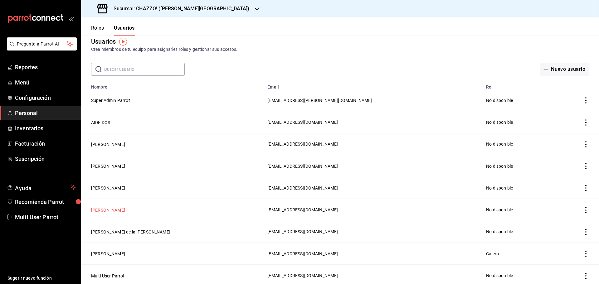
click at [106, 207] on button "[PERSON_NAME]" at bounding box center [108, 210] width 34 height 6
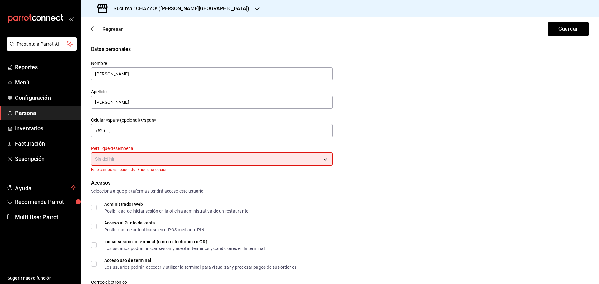
click at [93, 28] on icon "button" at bounding box center [94, 29] width 6 height 6
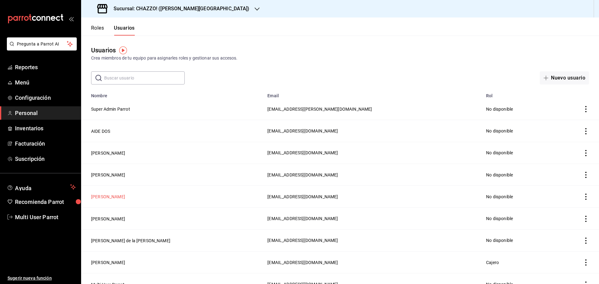
click at [114, 194] on button "[PERSON_NAME]" at bounding box center [108, 197] width 34 height 6
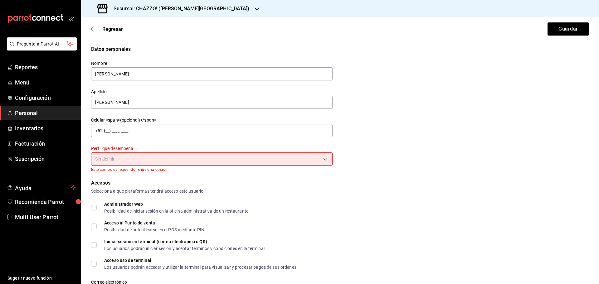
scroll to position [219, 0]
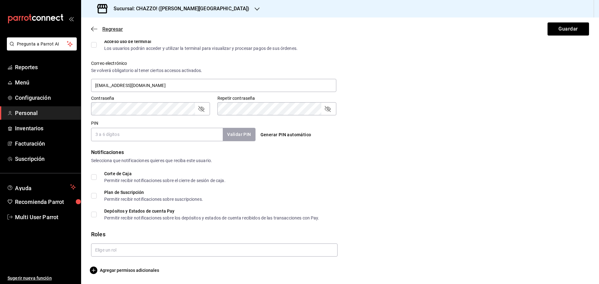
click at [95, 27] on icon "button" at bounding box center [94, 29] width 6 height 6
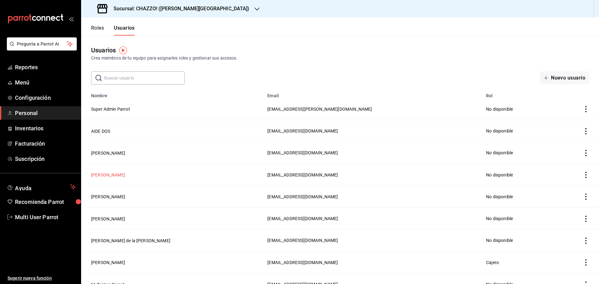
click at [107, 175] on button "[PERSON_NAME]" at bounding box center [108, 175] width 34 height 6
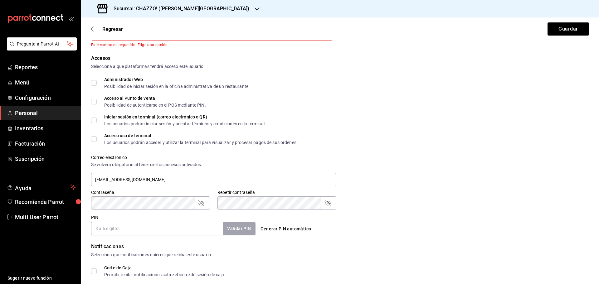
scroll to position [187, 0]
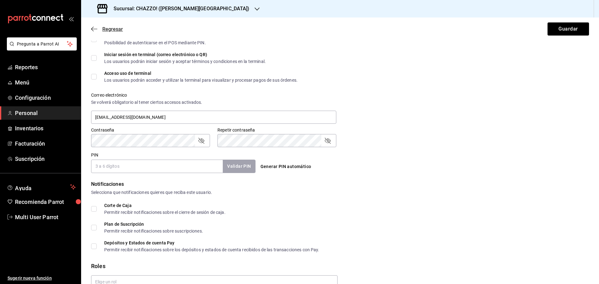
click at [94, 30] on icon "button" at bounding box center [94, 29] width 6 height 6
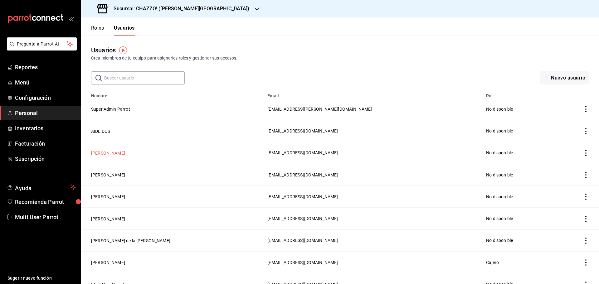
click at [108, 151] on button "[PERSON_NAME]" at bounding box center [108, 153] width 34 height 6
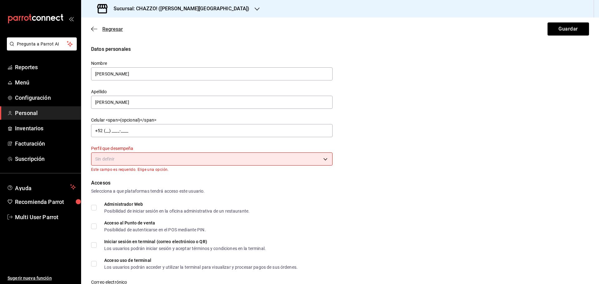
click at [95, 28] on icon "button" at bounding box center [94, 29] width 6 height 6
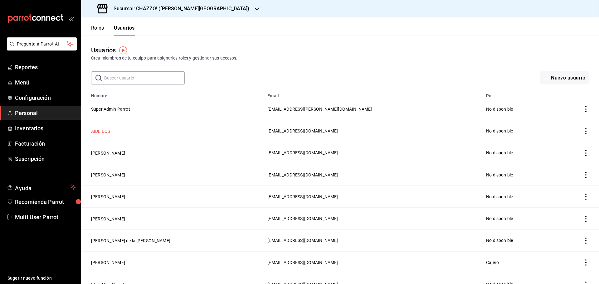
click at [100, 129] on button "AIDE DOS" at bounding box center [100, 131] width 19 height 6
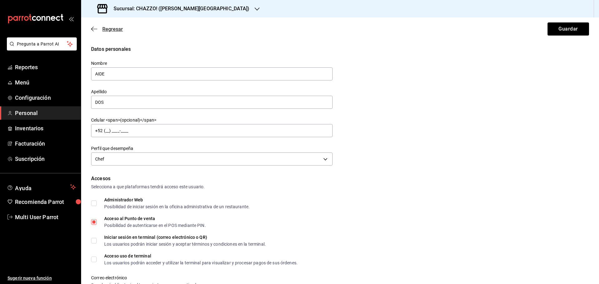
click at [94, 31] on icon "button" at bounding box center [94, 29] width 6 height 6
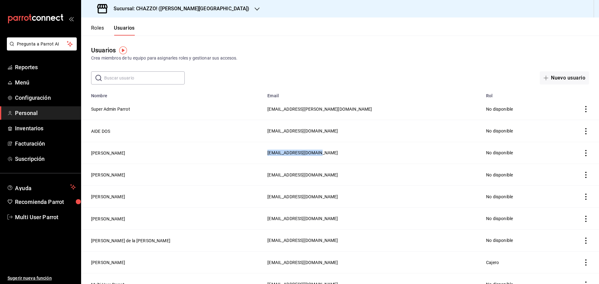
drag, startPoint x: 204, startPoint y: 153, endPoint x: 267, endPoint y: 158, distance: 63.3
click at [267, 158] on td "[EMAIL_ADDRESS][DOMAIN_NAME]" at bounding box center [373, 153] width 219 height 22
copy span "[EMAIL_ADDRESS][DOMAIN_NAME]"
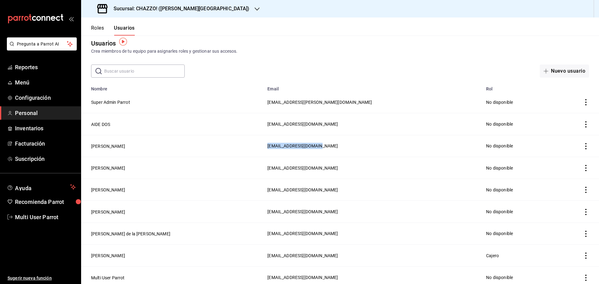
scroll to position [9, 0]
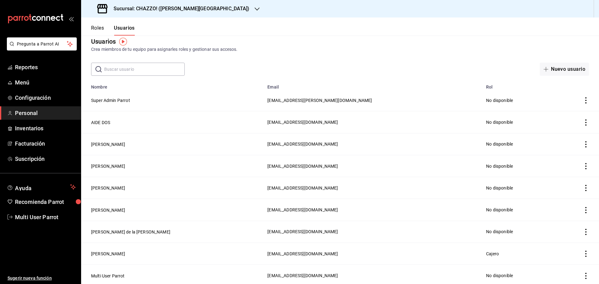
click at [264, 84] on th "Email" at bounding box center [373, 85] width 219 height 9
click at [100, 26] on button "Roles" at bounding box center [97, 30] width 13 height 11
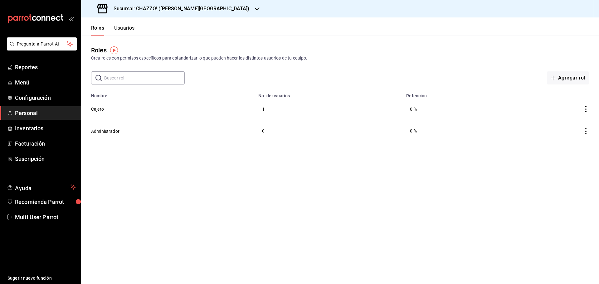
click at [122, 27] on button "Usuarios" at bounding box center [124, 30] width 21 height 11
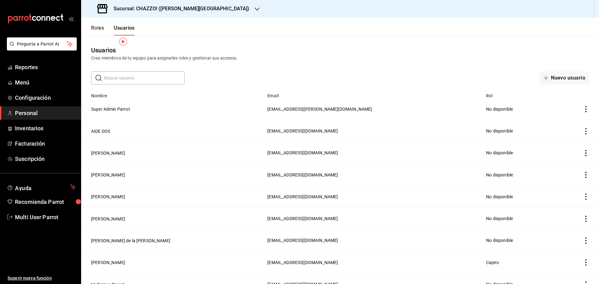
scroll to position [9, 0]
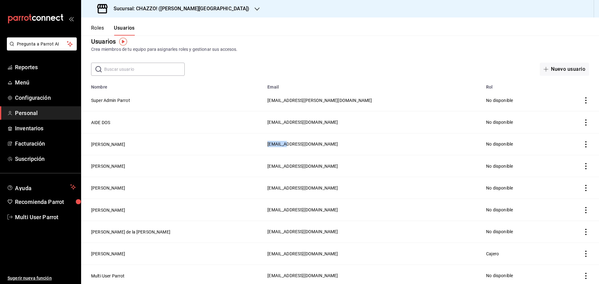
drag, startPoint x: 205, startPoint y: 145, endPoint x: 268, endPoint y: 145, distance: 63.0
click at [268, 145] on td "[EMAIL_ADDRESS][DOMAIN_NAME]" at bounding box center [373, 144] width 219 height 22
click at [267, 145] on span "[EMAIL_ADDRESS][DOMAIN_NAME]" at bounding box center [302, 144] width 71 height 5
click at [327, 52] on div "Crea miembros de tu equipo para asignarles roles y gestionar sus accesos." at bounding box center [340, 49] width 498 height 7
drag, startPoint x: 89, startPoint y: 97, endPoint x: 234, endPoint y: 72, distance: 146.9
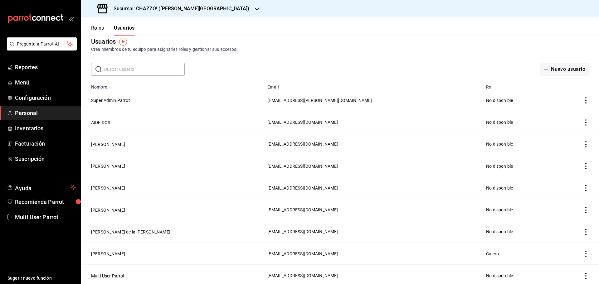
click at [215, 80] on main "Usuarios Crea miembros de tu equipo para asignarles roles y gestionar sus acces…" at bounding box center [340, 157] width 518 height 260
click at [252, 65] on div "​ ​ Nuevo usuario" at bounding box center [340, 69] width 518 height 13
drag, startPoint x: 204, startPoint y: 87, endPoint x: 237, endPoint y: 85, distance: 32.5
click at [264, 85] on th "Email" at bounding box center [373, 85] width 219 height 9
click at [247, 74] on div "​ ​ Nuevo usuario" at bounding box center [340, 69] width 518 height 13
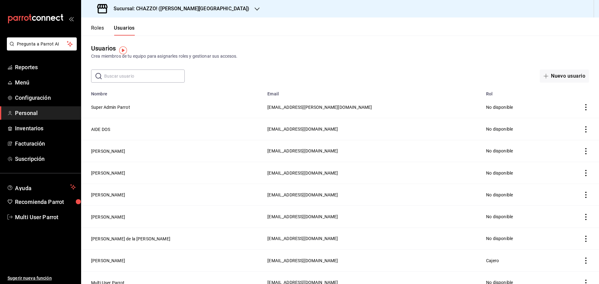
scroll to position [0, 0]
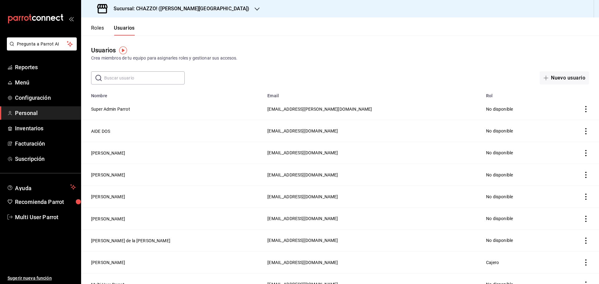
click at [97, 27] on button "Roles" at bounding box center [97, 30] width 13 height 11
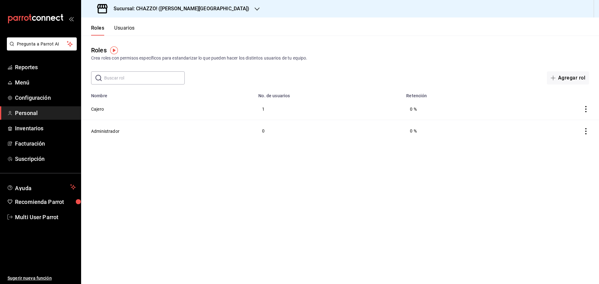
click at [118, 27] on button "Usuarios" at bounding box center [124, 30] width 21 height 11
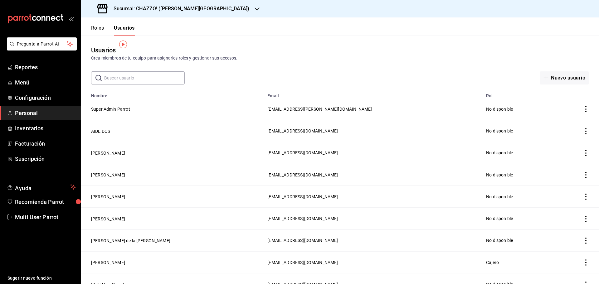
scroll to position [9, 0]
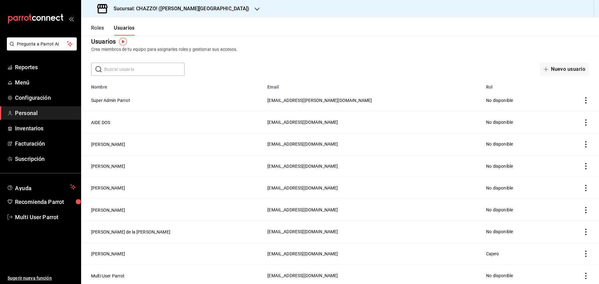
click at [297, 91] on td "[EMAIL_ADDRESS][PERSON_NAME][DOMAIN_NAME]" at bounding box center [373, 101] width 219 height 22
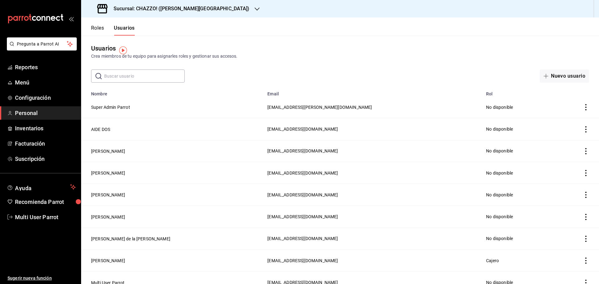
scroll to position [0, 0]
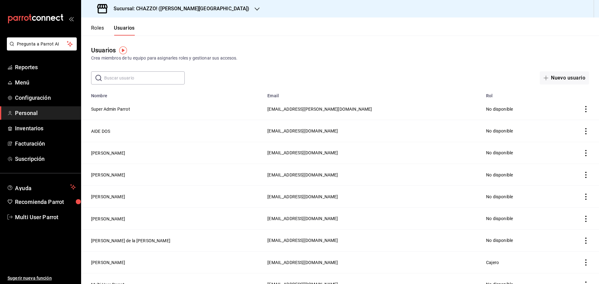
drag, startPoint x: 246, startPoint y: 70, endPoint x: 286, endPoint y: 94, distance: 46.8
click at [286, 94] on main "Usuarios Crea miembros de tu equipo para asignarles roles y gestionar sus acces…" at bounding box center [340, 166] width 518 height 260
drag, startPoint x: 183, startPoint y: 59, endPoint x: 244, endPoint y: 62, distance: 61.2
click at [244, 62] on div "Usuarios Crea miembros de tu equipo para asignarles roles y gestionar sus acces…" at bounding box center [340, 60] width 518 height 49
click at [232, 64] on div "Usuarios Crea miembros de tu equipo para asignarles roles y gestionar sus acces…" at bounding box center [340, 60] width 518 height 49
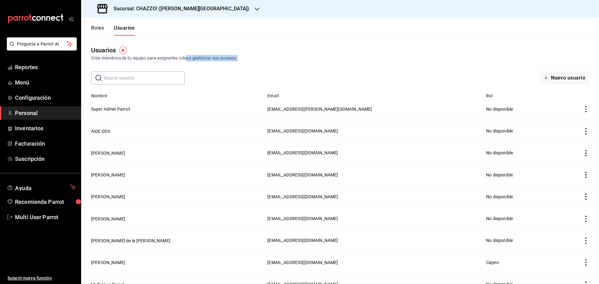
drag, startPoint x: 187, startPoint y: 57, endPoint x: 261, endPoint y: 59, distance: 73.4
click at [261, 59] on div "Crea miembros de tu equipo para asignarles roles y gestionar sus accesos." at bounding box center [340, 58] width 498 height 7
click at [212, 59] on div "Crea miembros de tu equipo para asignarles roles y gestionar sus accesos." at bounding box center [340, 58] width 498 height 7
drag, startPoint x: 193, startPoint y: 56, endPoint x: 254, endPoint y: 58, distance: 61.2
click at [254, 58] on div "Crea miembros de tu equipo para asignarles roles y gestionar sus accesos." at bounding box center [340, 58] width 498 height 7
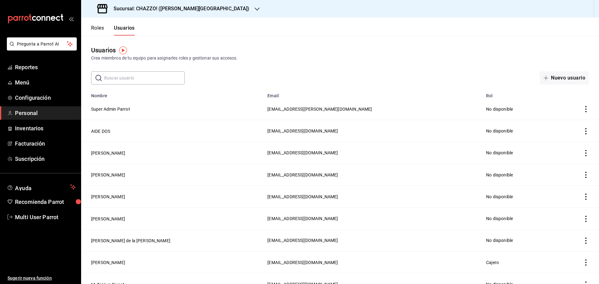
click at [242, 63] on div "Usuarios Crea miembros de tu equipo para asignarles roles y gestionar sus acces…" at bounding box center [340, 60] width 518 height 49
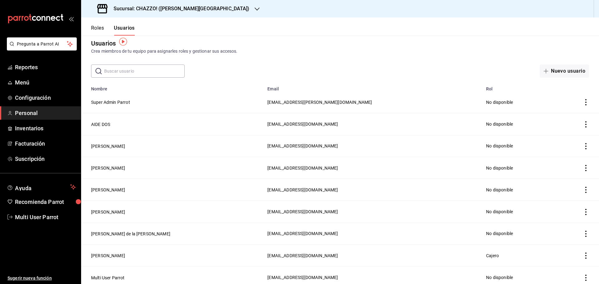
scroll to position [9, 0]
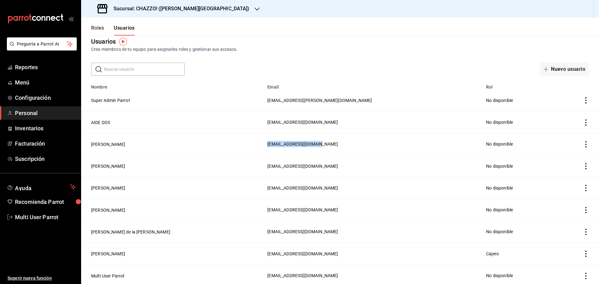
drag, startPoint x: 222, startPoint y: 144, endPoint x: 282, endPoint y: 143, distance: 60.6
click at [282, 144] on td "[EMAIL_ADDRESS][DOMAIN_NAME]" at bounding box center [373, 144] width 219 height 22
click at [263, 74] on div "​ ​ Nuevo usuario" at bounding box center [340, 69] width 518 height 13
drag, startPoint x: 205, startPoint y: 143, endPoint x: 269, endPoint y: 145, distance: 64.3
click at [269, 145] on td "[EMAIL_ADDRESS][DOMAIN_NAME]" at bounding box center [373, 144] width 219 height 22
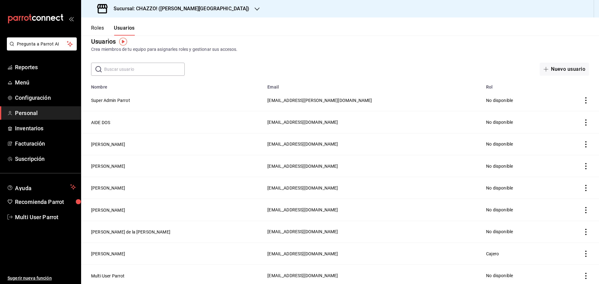
click at [274, 85] on th "Email" at bounding box center [373, 85] width 219 height 9
drag, startPoint x: 206, startPoint y: 142, endPoint x: 267, endPoint y: 146, distance: 61.3
click at [267, 146] on td "[EMAIL_ADDRESS][DOMAIN_NAME]" at bounding box center [373, 144] width 219 height 22
click at [264, 137] on td "[EMAIL_ADDRESS][DOMAIN_NAME]" at bounding box center [373, 144] width 219 height 22
drag, startPoint x: 207, startPoint y: 99, endPoint x: 266, endPoint y: 100, distance: 58.7
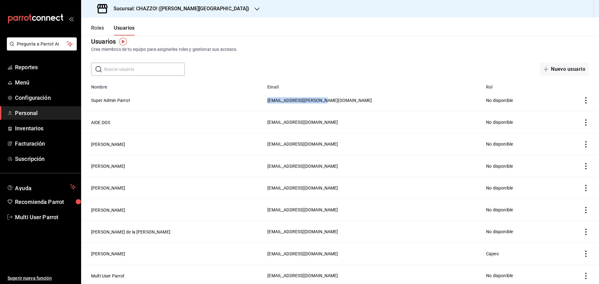
click at [266, 100] on td "[EMAIL_ADDRESS][PERSON_NAME][DOMAIN_NAME]" at bounding box center [373, 101] width 219 height 22
click at [264, 96] on td "[EMAIL_ADDRESS][PERSON_NAME][DOMAIN_NAME]" at bounding box center [373, 101] width 219 height 22
click at [103, 29] on button "Roles" at bounding box center [97, 30] width 13 height 11
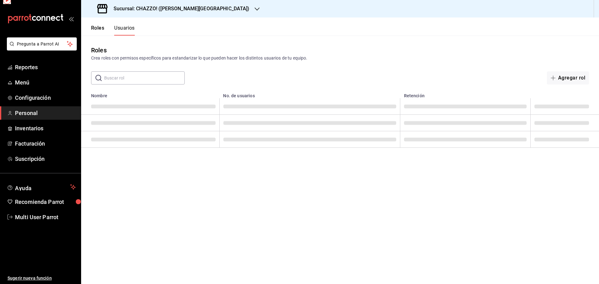
click at [101, 29] on button "Roles" at bounding box center [97, 30] width 13 height 11
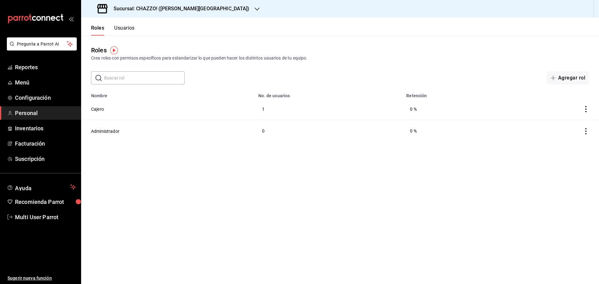
click at [124, 32] on button "Usuarios" at bounding box center [124, 30] width 21 height 11
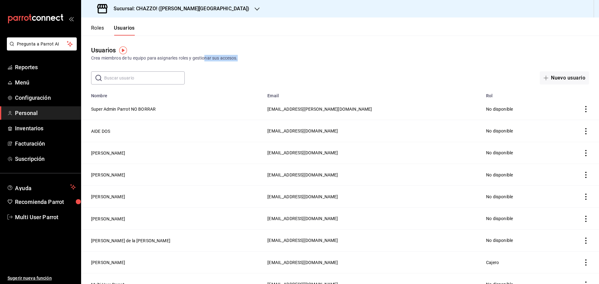
drag, startPoint x: 207, startPoint y: 58, endPoint x: 256, endPoint y: 61, distance: 50.0
click at [254, 61] on div "Crea miembros de tu equipo para asignarles roles y gestionar sus accesos." at bounding box center [340, 58] width 498 height 7
click at [246, 63] on div "Usuarios Crea miembros de tu equipo para asignarles roles y gestionar sus acces…" at bounding box center [340, 60] width 518 height 49
drag, startPoint x: 214, startPoint y: 57, endPoint x: 249, endPoint y: 60, distance: 35.0
click at [249, 60] on div "Crea miembros de tu equipo para asignarles roles y gestionar sus accesos." at bounding box center [340, 58] width 498 height 7
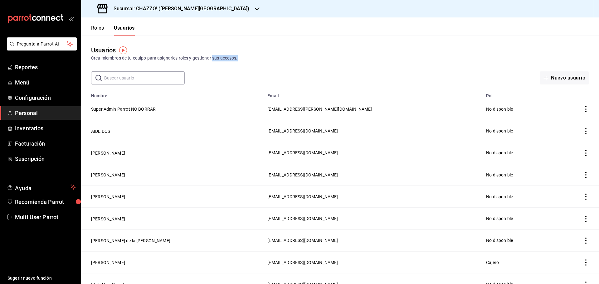
click at [245, 61] on div "Crea miembros de tu equipo para asignarles roles y gestionar sus accesos." at bounding box center [340, 58] width 498 height 7
drag, startPoint x: 240, startPoint y: 56, endPoint x: 212, endPoint y: 57, distance: 28.1
click at [212, 57] on div "Crea miembros de tu equipo para asignarles roles y gestionar sus accesos." at bounding box center [340, 58] width 498 height 7
click at [213, 58] on div "Crea miembros de tu equipo para asignarles roles y gestionar sus accesos." at bounding box center [340, 58] width 498 height 7
